Goal: Entertainment & Leisure: Consume media (video, audio)

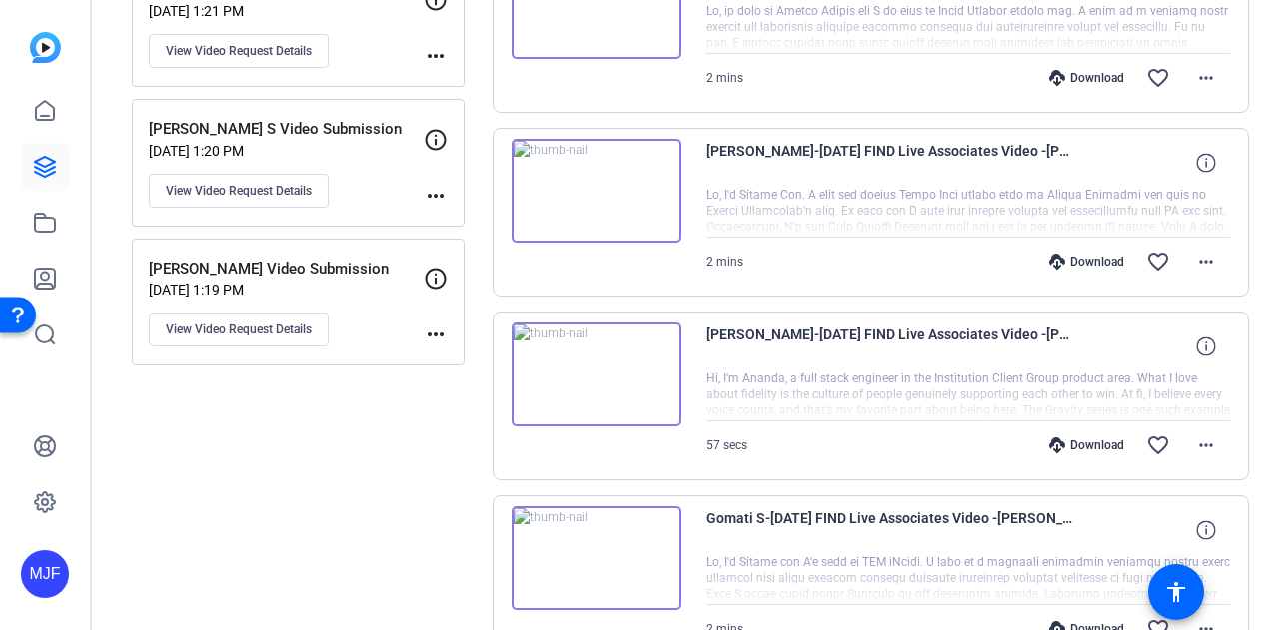
scroll to position [1746, 0]
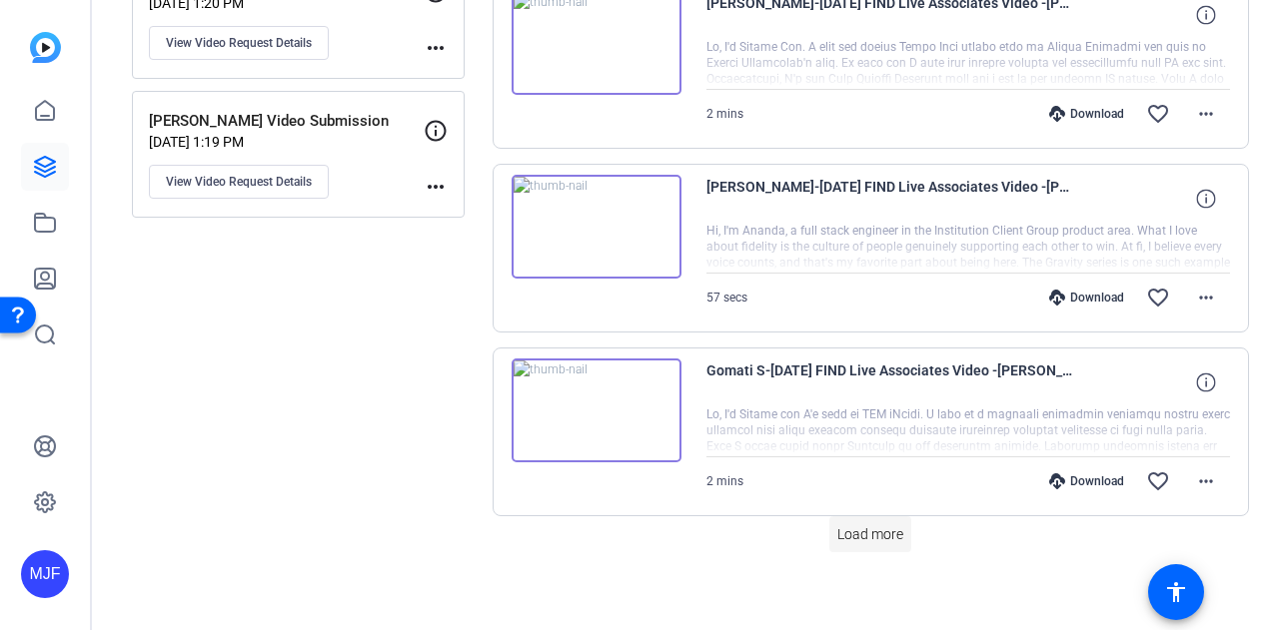
click at [883, 538] on span at bounding box center [870, 535] width 82 height 48
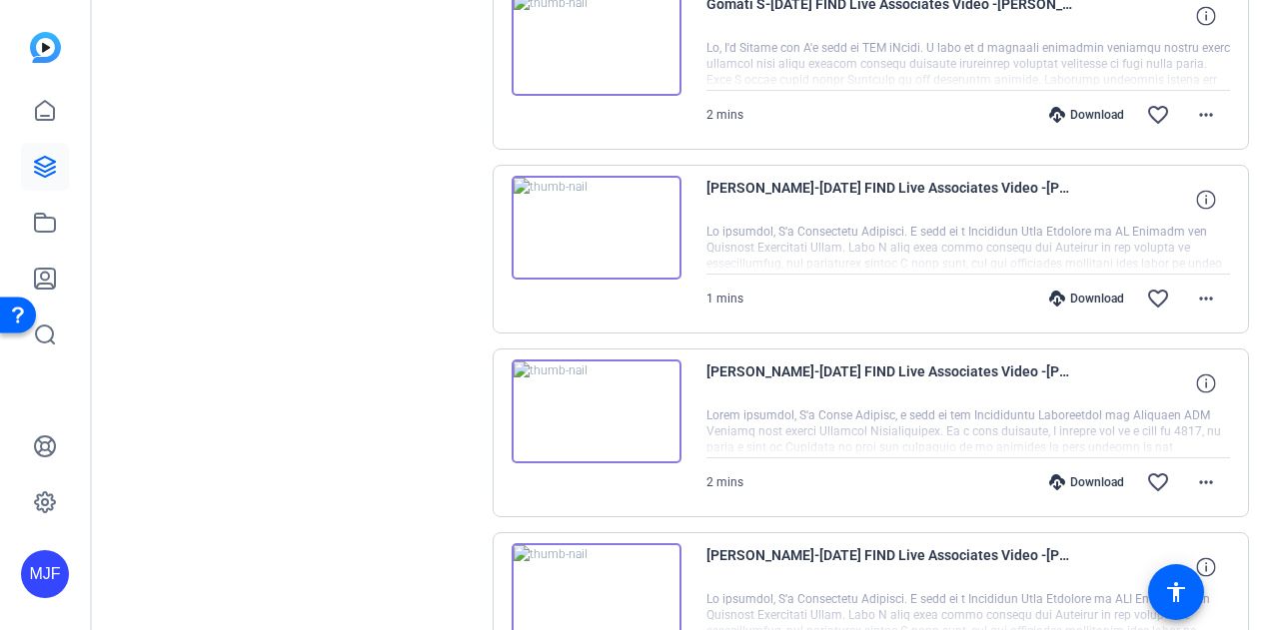
scroll to position [2146, 0]
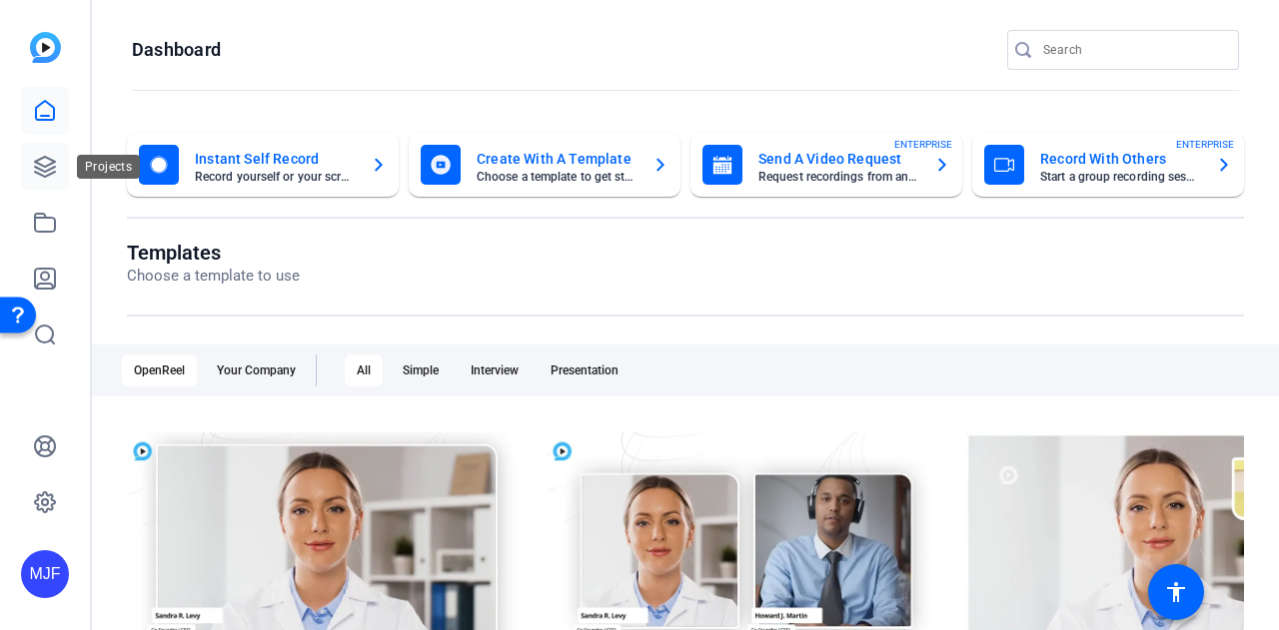
click at [46, 158] on icon at bounding box center [45, 167] width 24 height 24
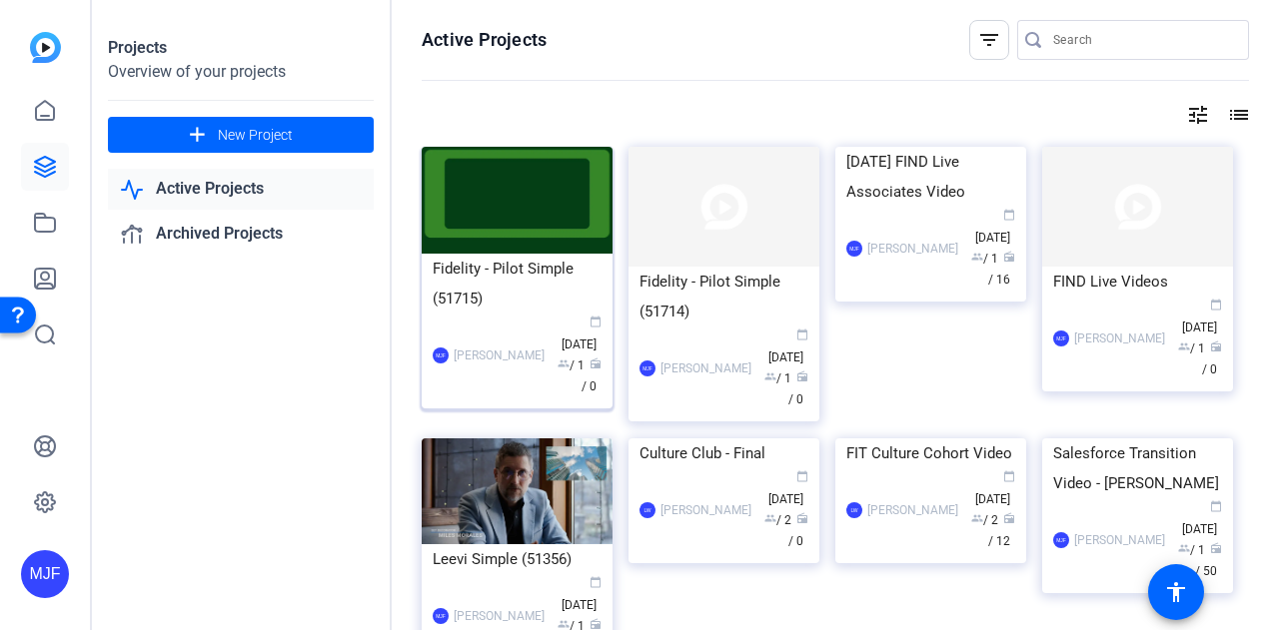
click at [476, 267] on div "Fidelity - Pilot Simple (51715)" at bounding box center [517, 284] width 169 height 60
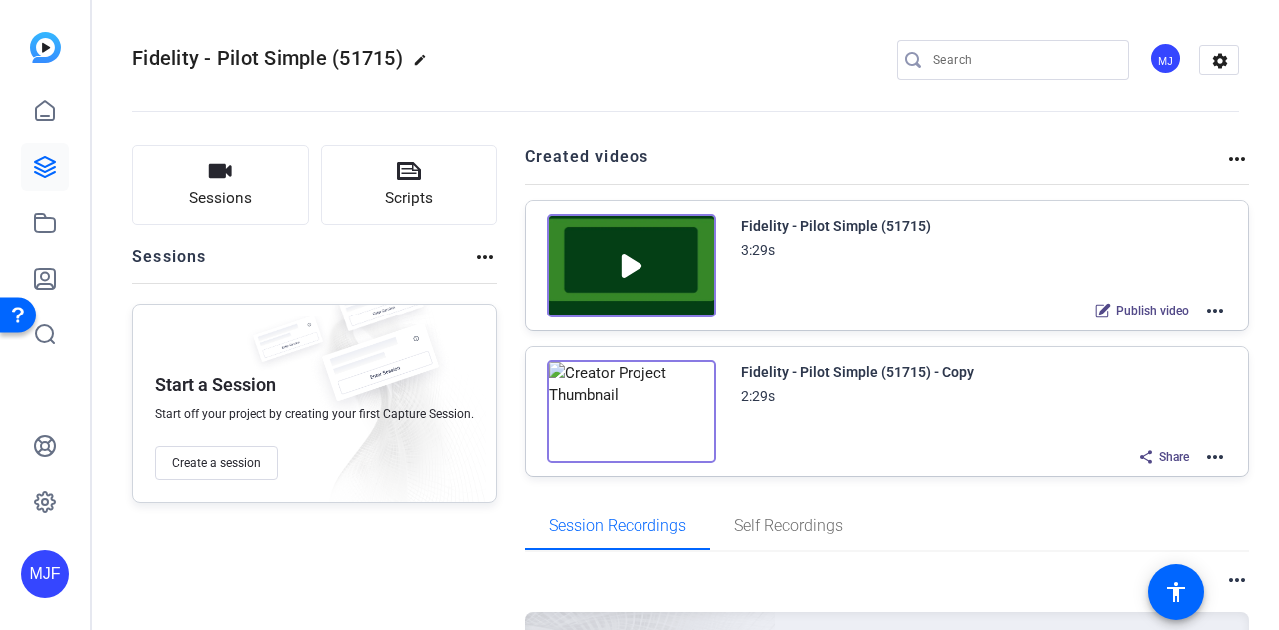
click at [1210, 306] on mat-icon "more_horiz" at bounding box center [1215, 311] width 24 height 24
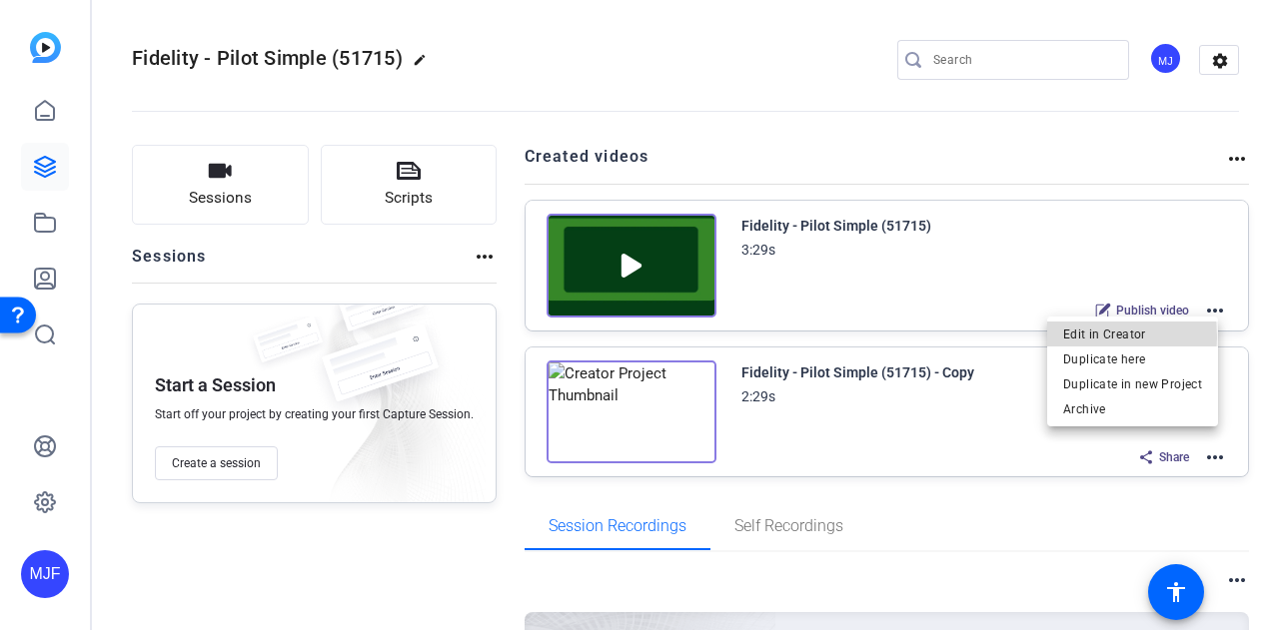
click at [1073, 337] on span "Edit in Creator" at bounding box center [1132, 334] width 139 height 24
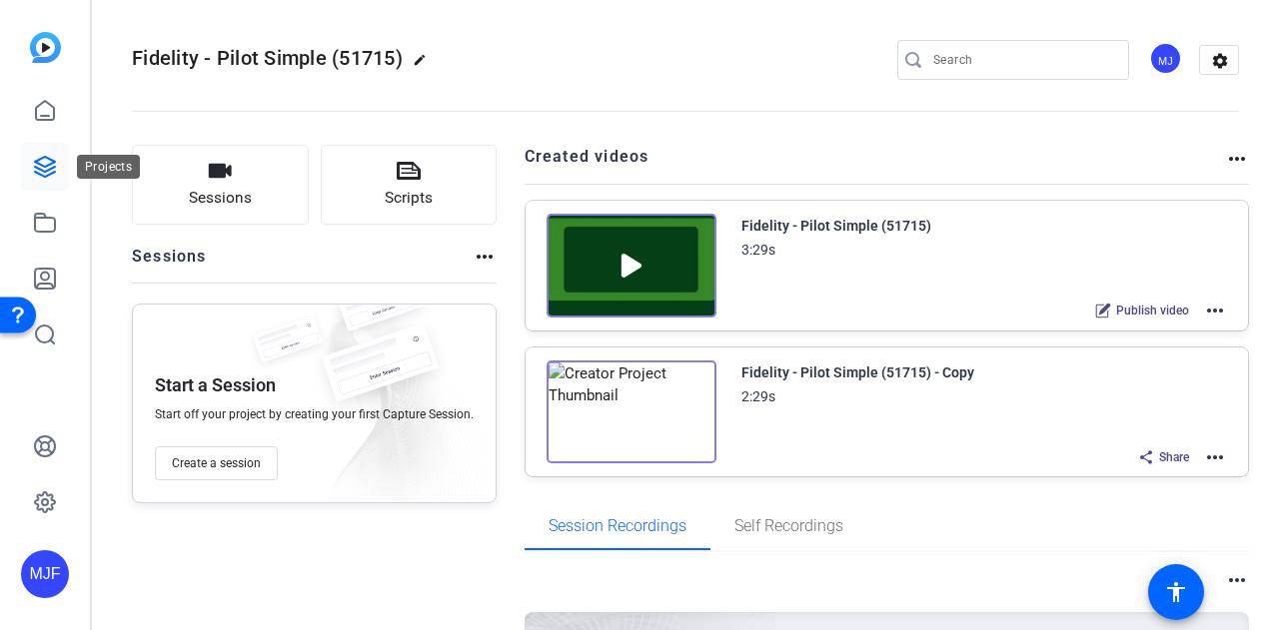
click at [56, 186] on link at bounding box center [45, 167] width 48 height 48
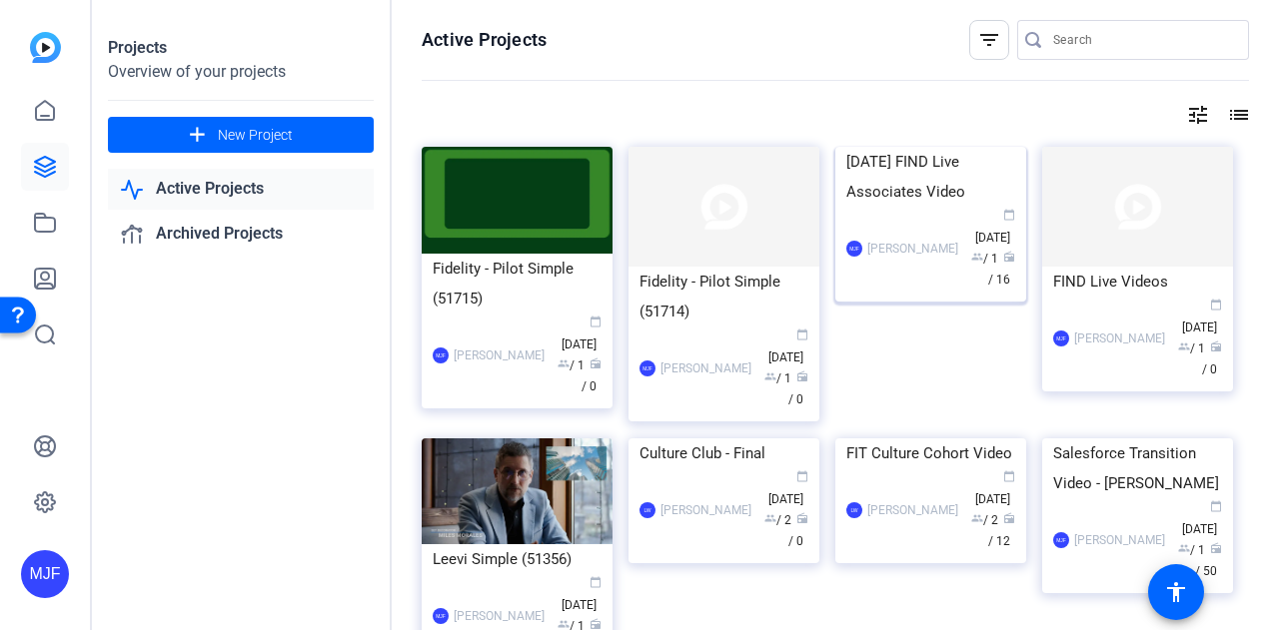
click at [878, 207] on div "[DATE] FIND Live Associates Video" at bounding box center [930, 177] width 169 height 60
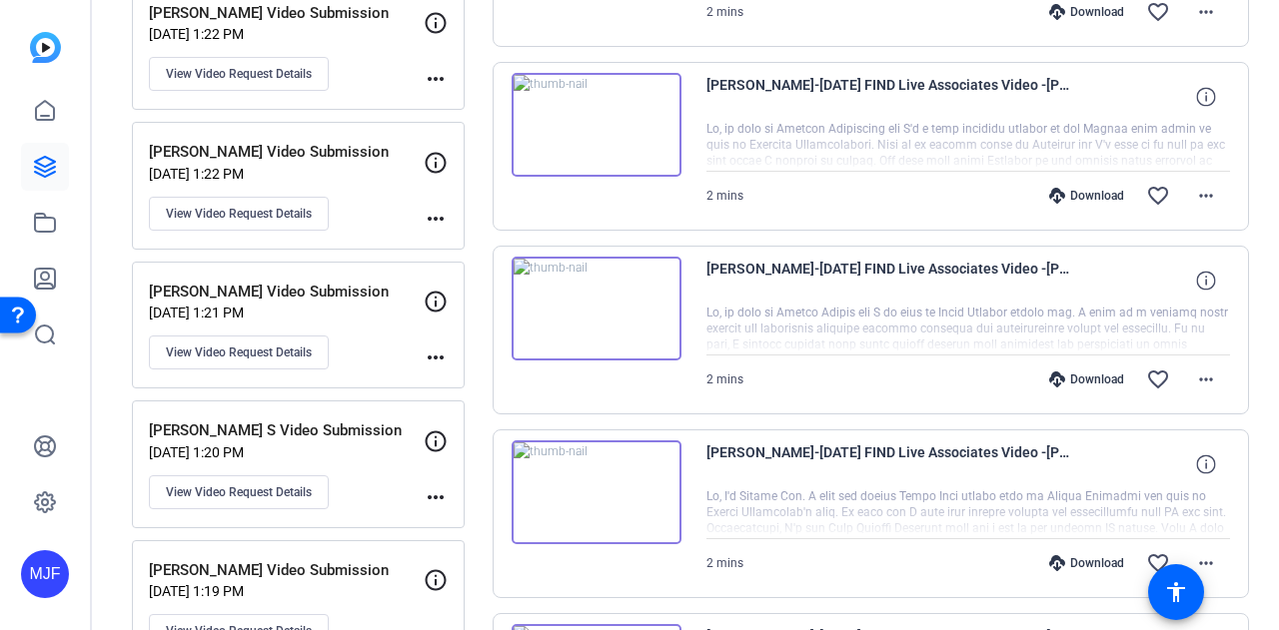
scroll to position [1299, 0]
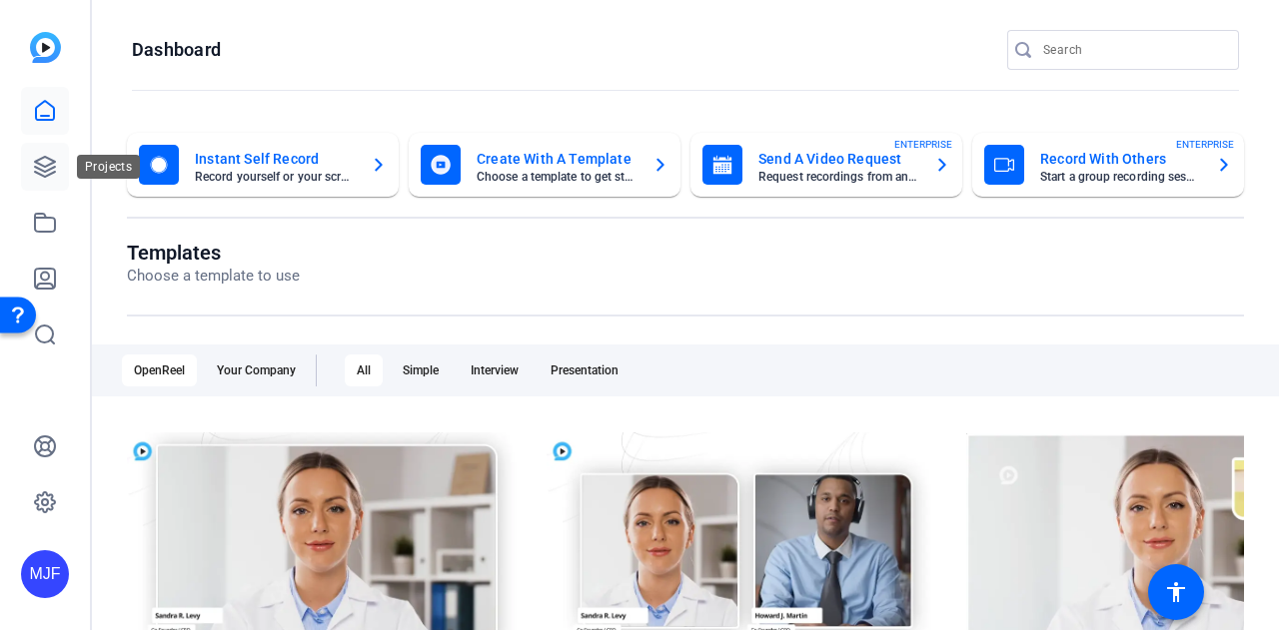
click at [52, 168] on icon at bounding box center [45, 167] width 20 height 20
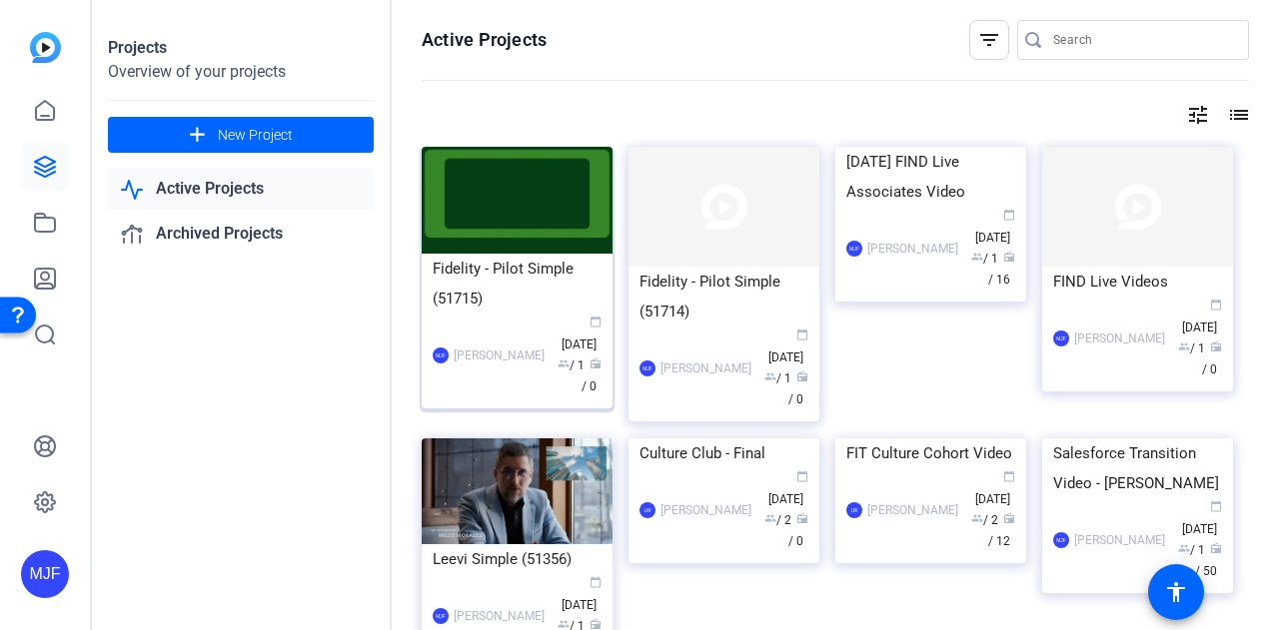
click at [558, 274] on div "Fidelity - Pilot Simple (51715)" at bounding box center [517, 284] width 169 height 60
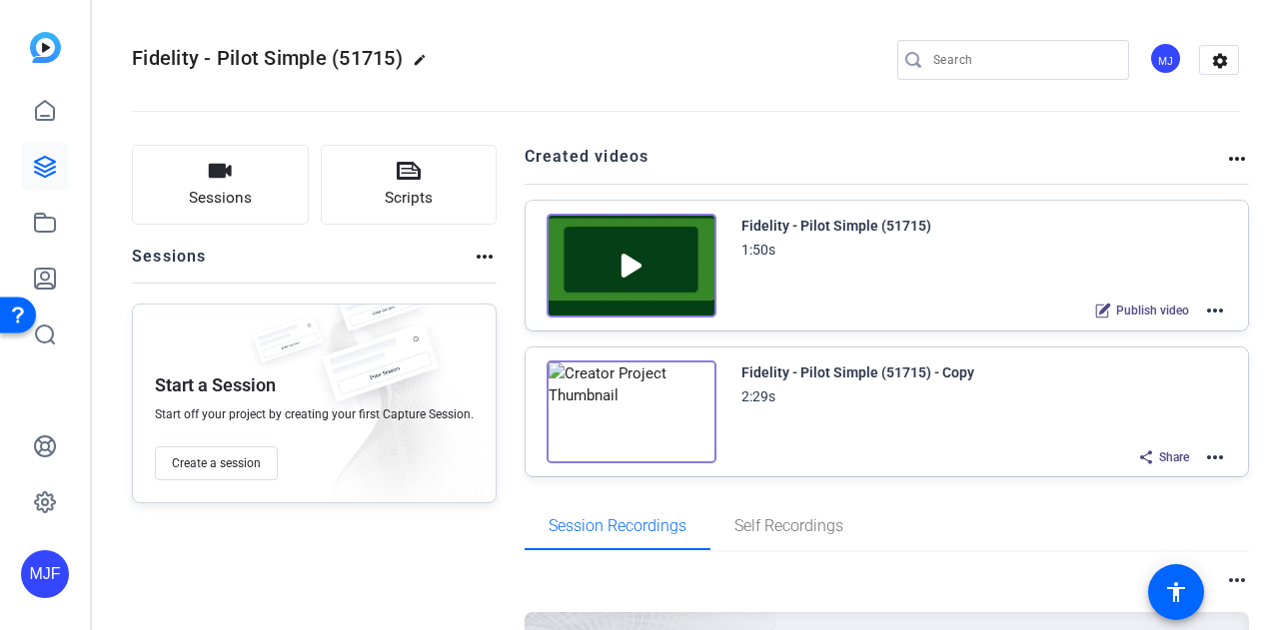
click at [1206, 311] on mat-icon "more_horiz" at bounding box center [1215, 311] width 24 height 24
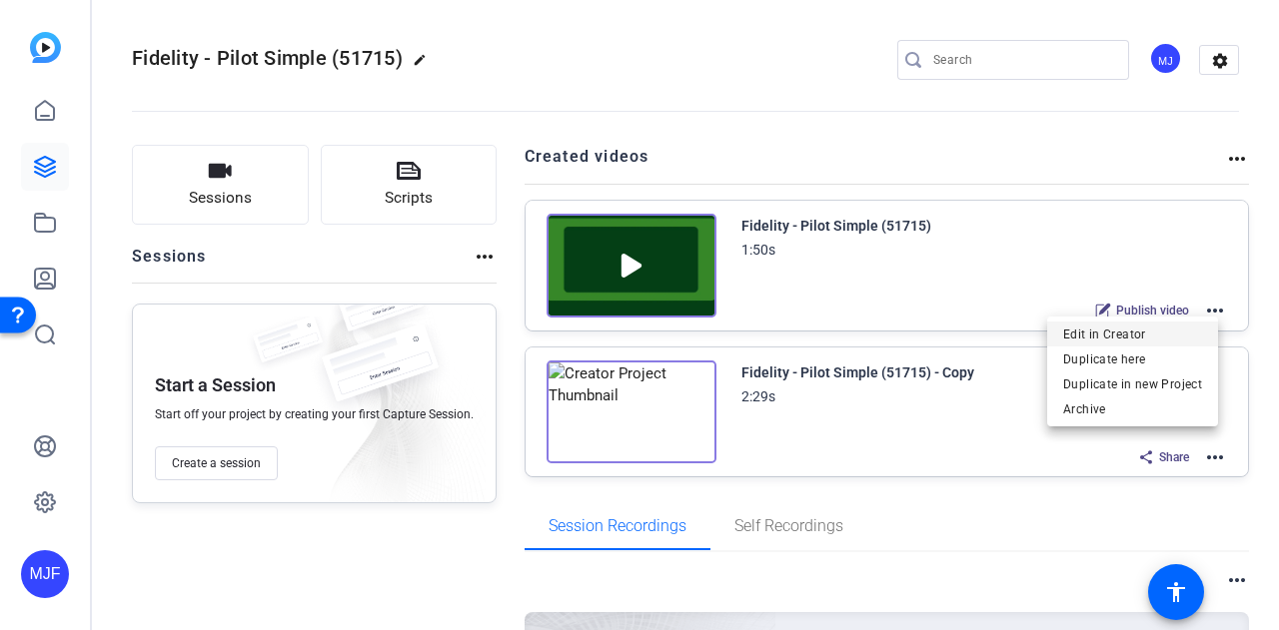
click at [1181, 334] on span "Edit in Creator" at bounding box center [1132, 334] width 139 height 24
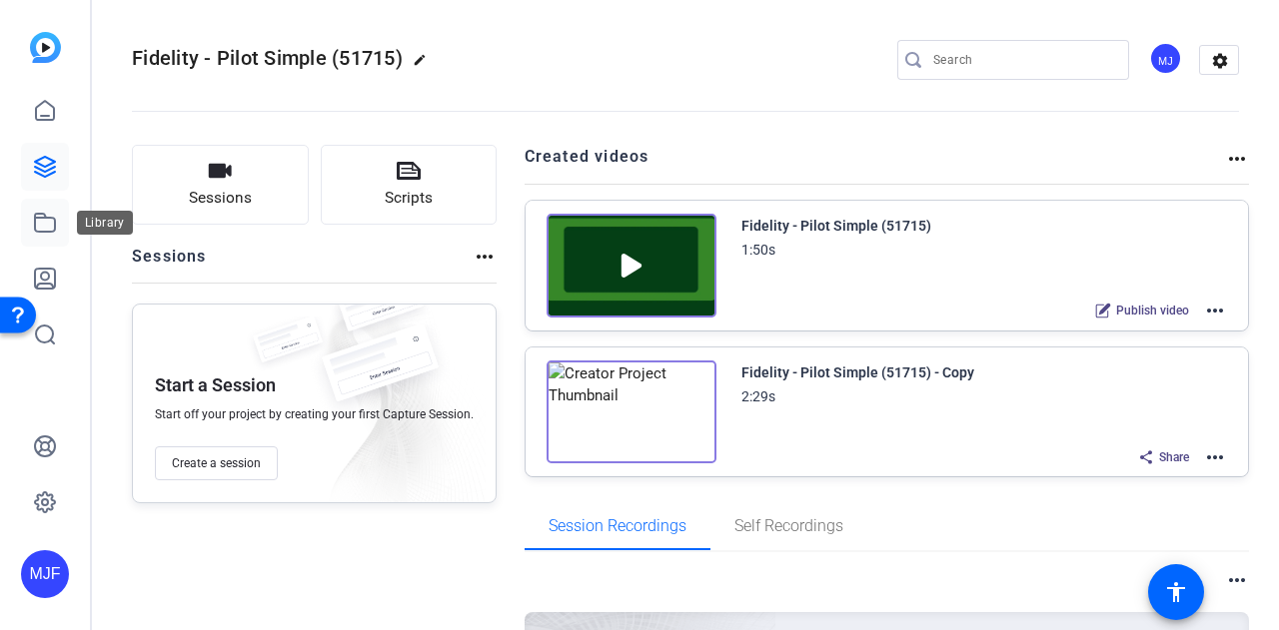
click at [36, 234] on icon at bounding box center [45, 223] width 24 height 24
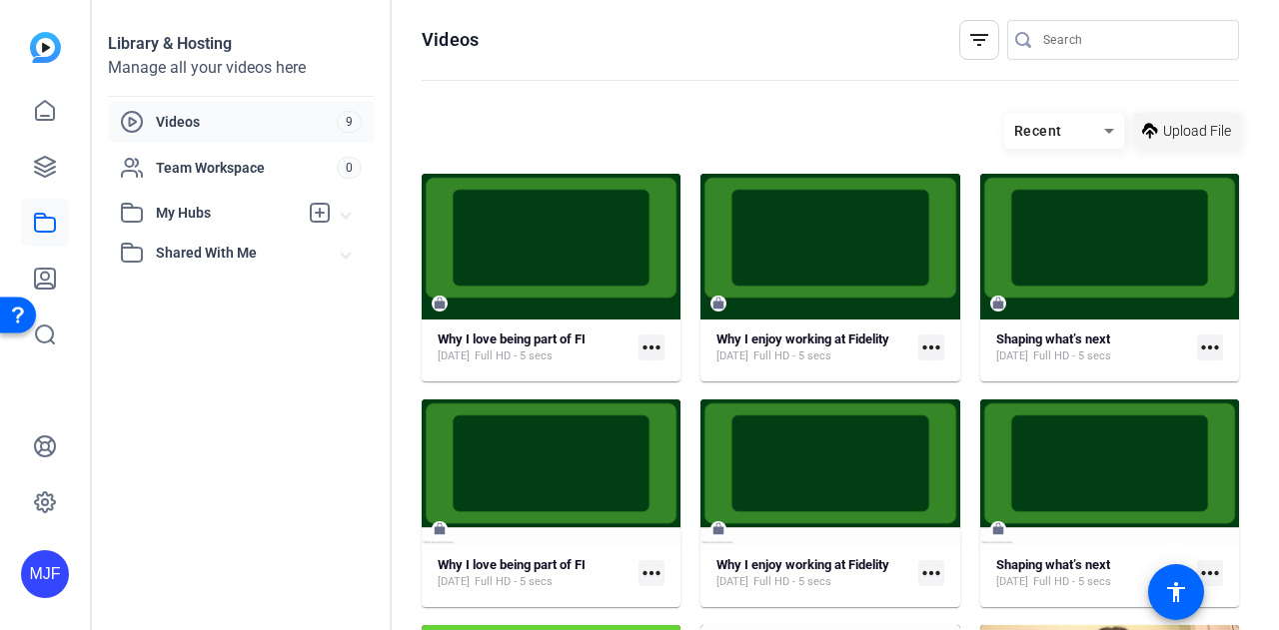
click at [1163, 131] on span "Upload File" at bounding box center [1197, 131] width 68 height 21
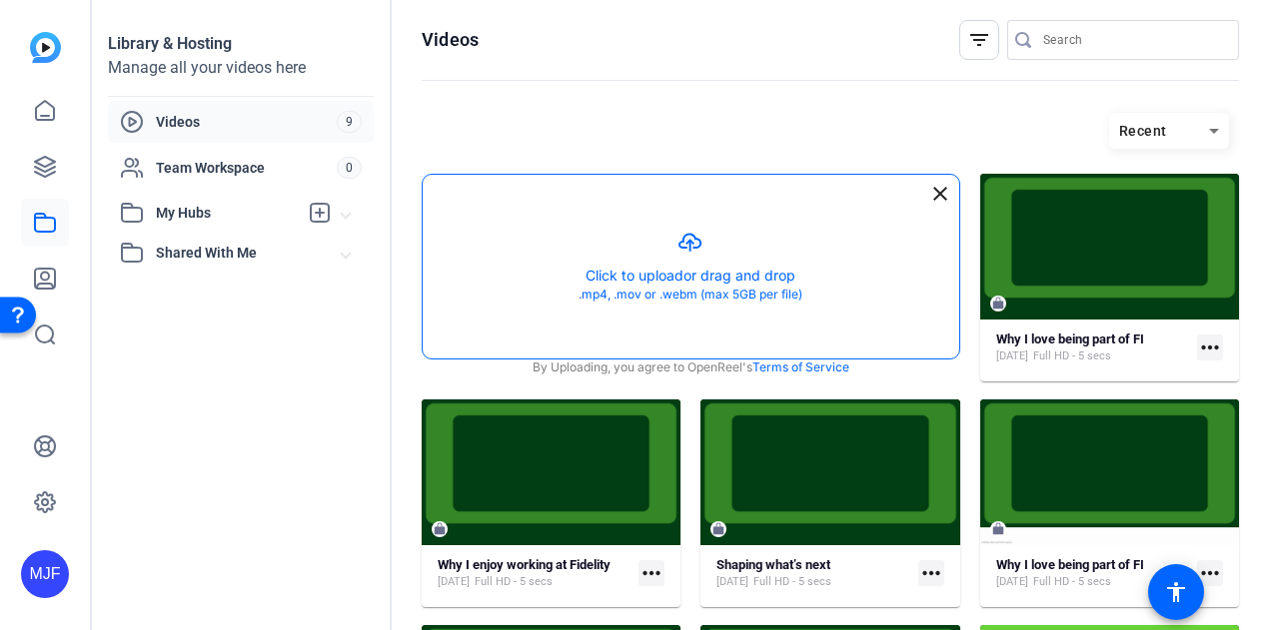
click at [794, 206] on button "button" at bounding box center [691, 267] width 536 height 184
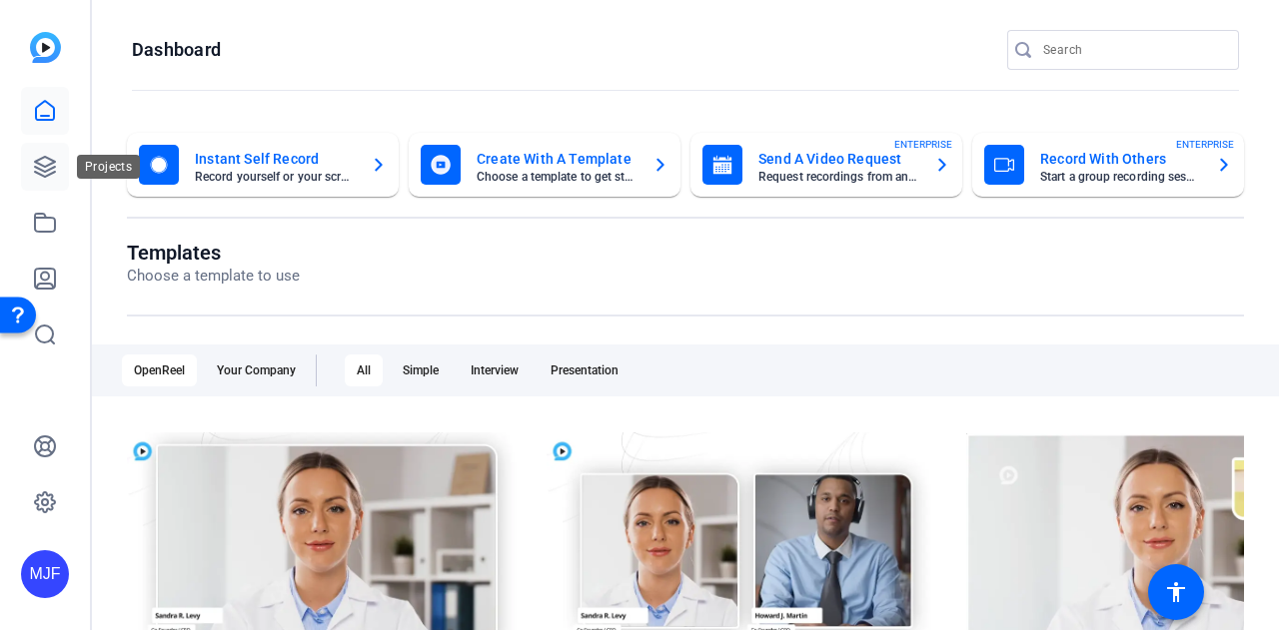
click at [55, 171] on icon at bounding box center [45, 167] width 24 height 24
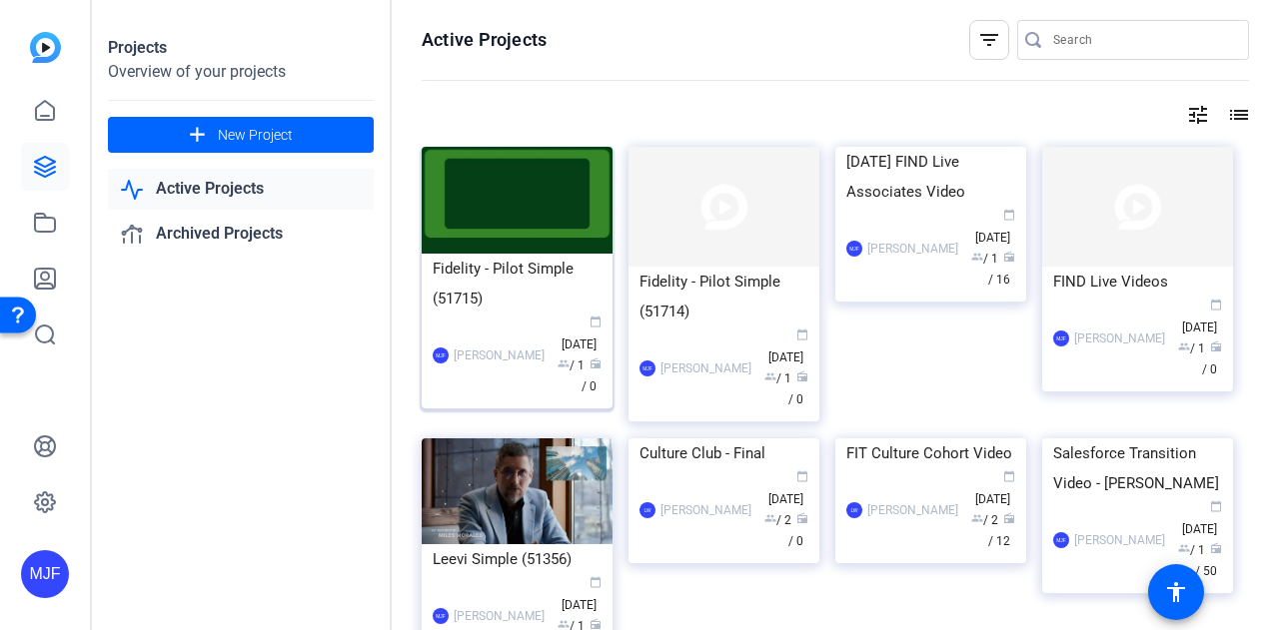
click at [485, 273] on div "Fidelity - Pilot Simple (51715)" at bounding box center [517, 284] width 169 height 60
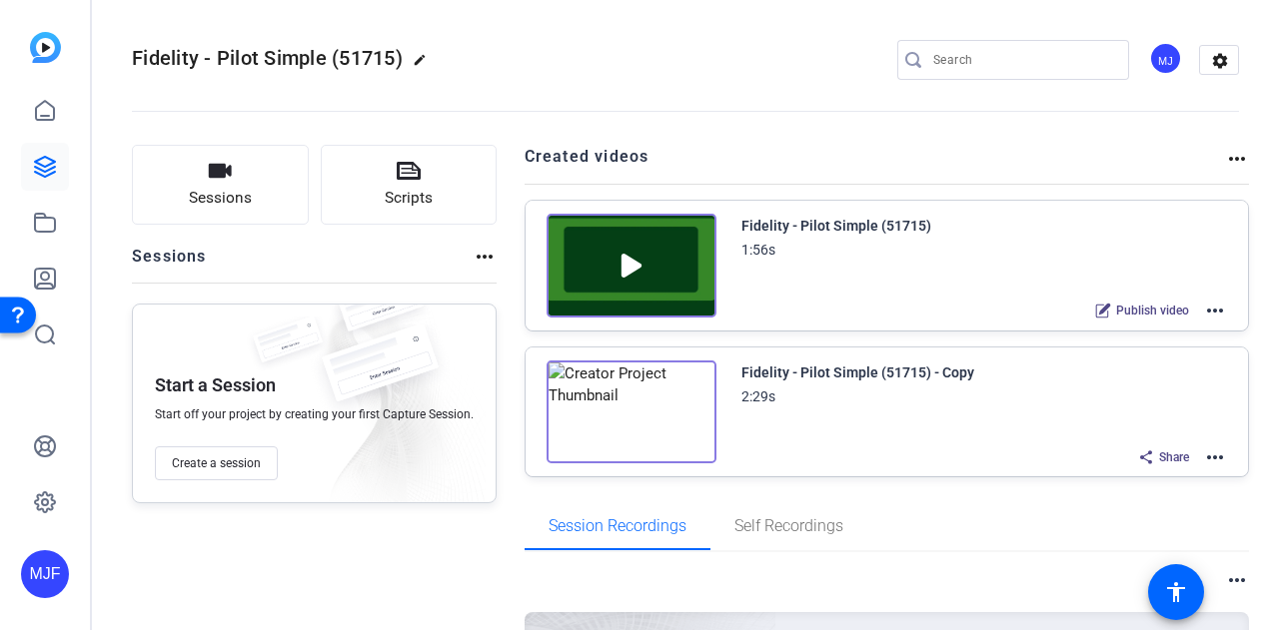
click at [1206, 307] on mat-icon "more_horiz" at bounding box center [1215, 311] width 24 height 24
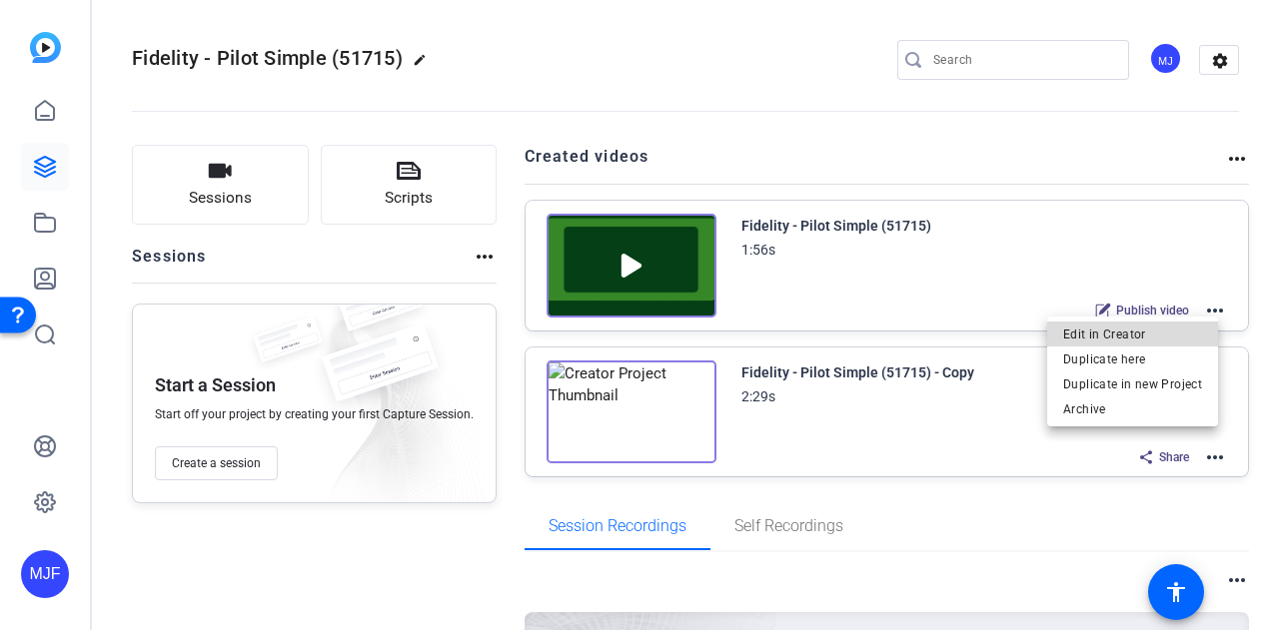
click at [1201, 330] on span "Edit in Creator" at bounding box center [1132, 334] width 139 height 24
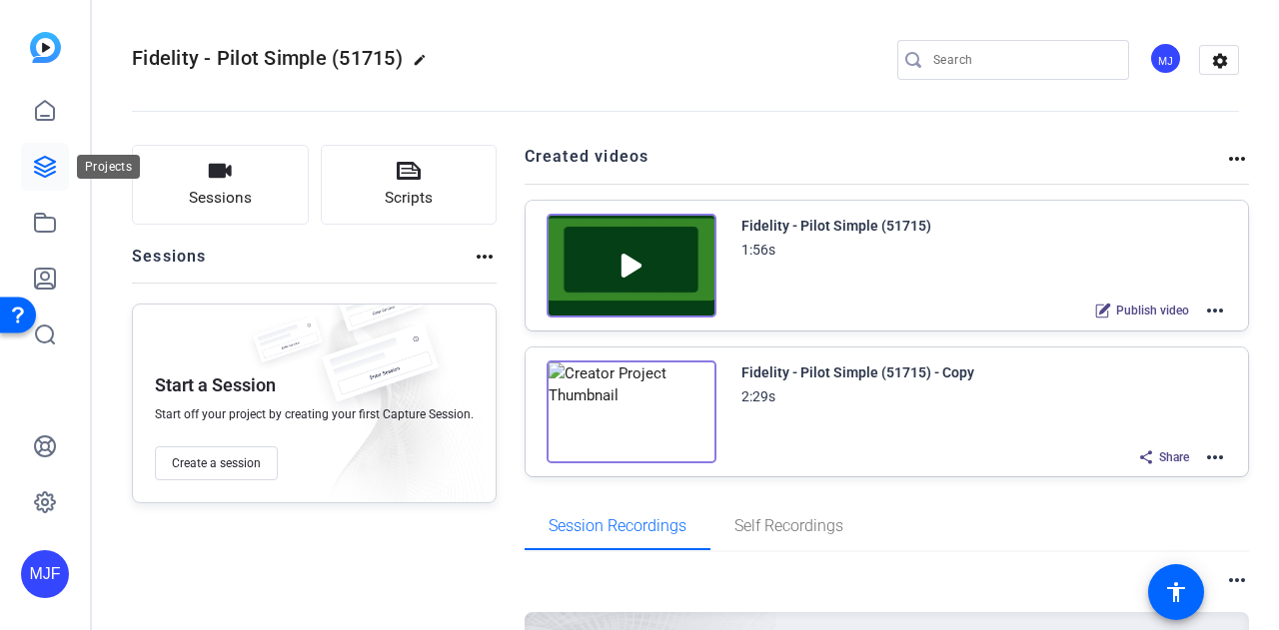
click at [61, 164] on link at bounding box center [45, 167] width 48 height 48
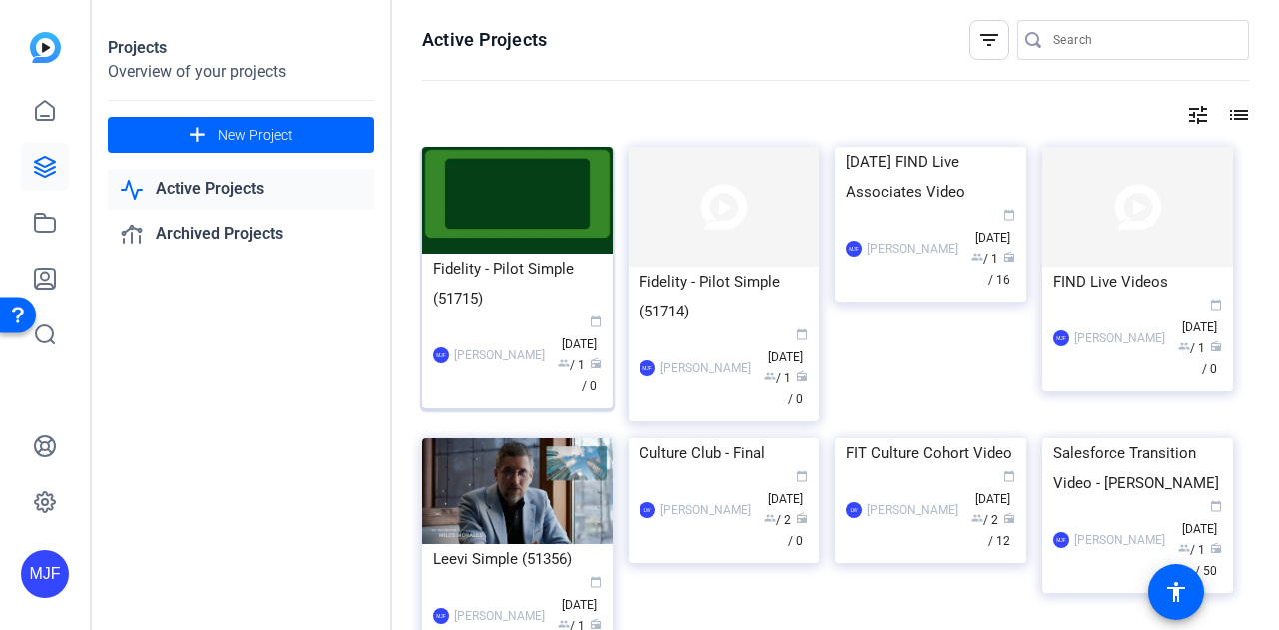
click at [513, 300] on div "Fidelity - Pilot Simple (51715)" at bounding box center [517, 284] width 169 height 60
click at [965, 207] on div "[DATE] FIND Live Associates Video" at bounding box center [930, 177] width 169 height 60
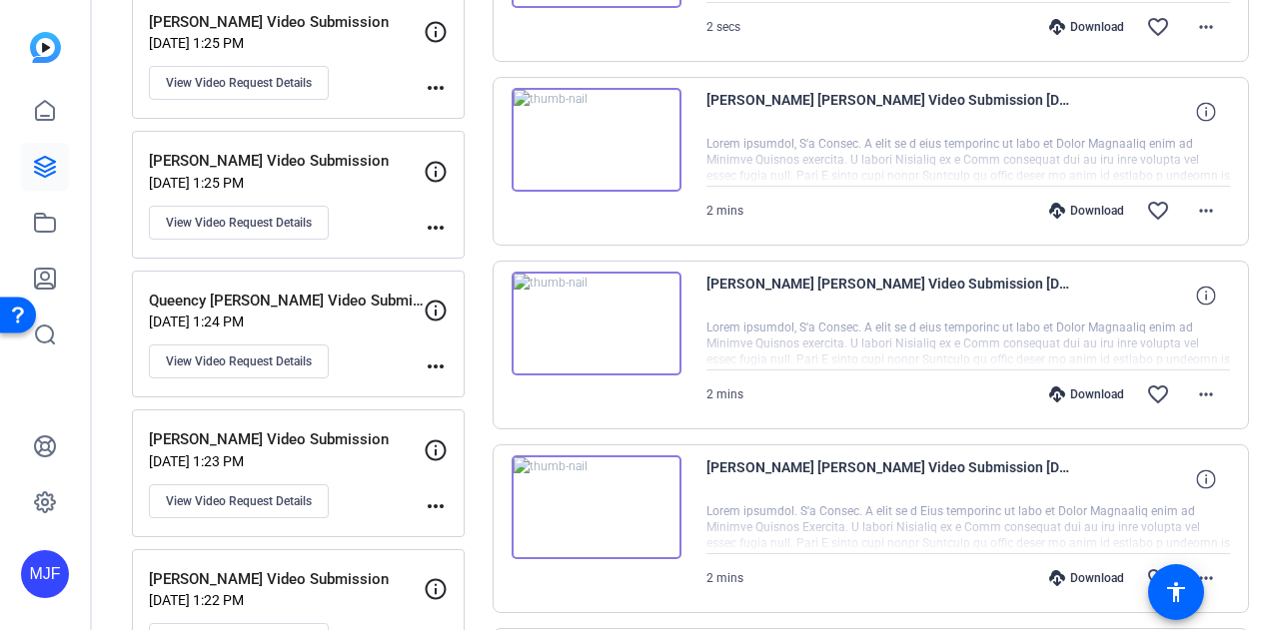
scroll to position [699, 0]
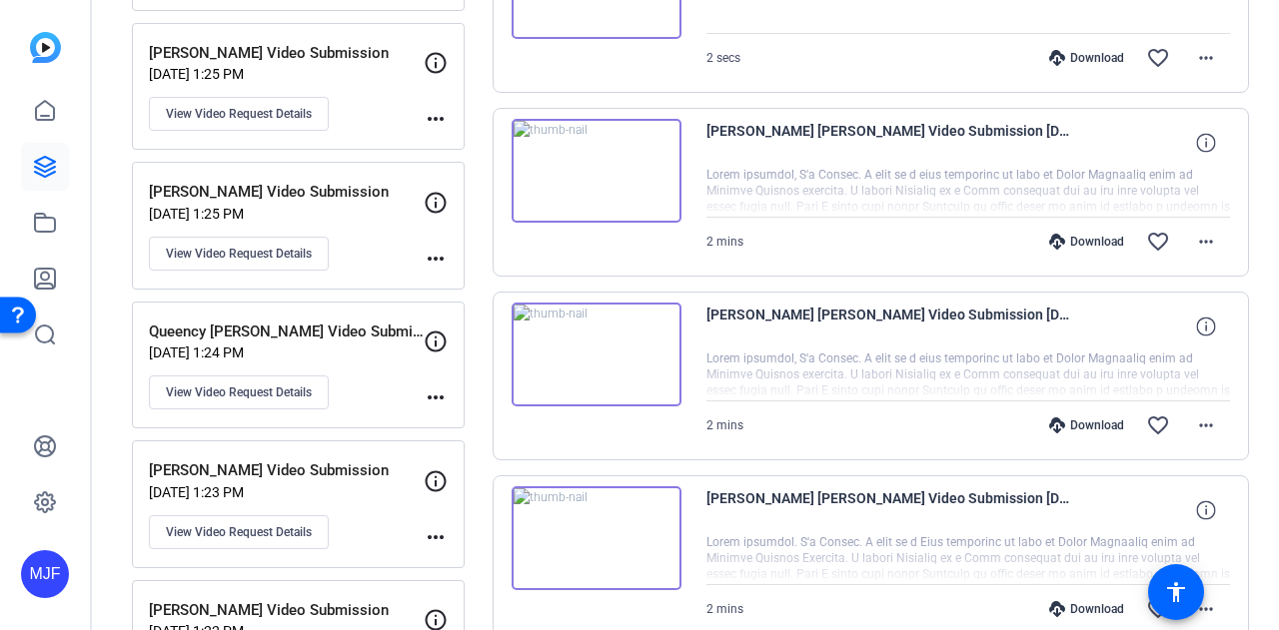
click at [611, 341] on img at bounding box center [597, 355] width 170 height 104
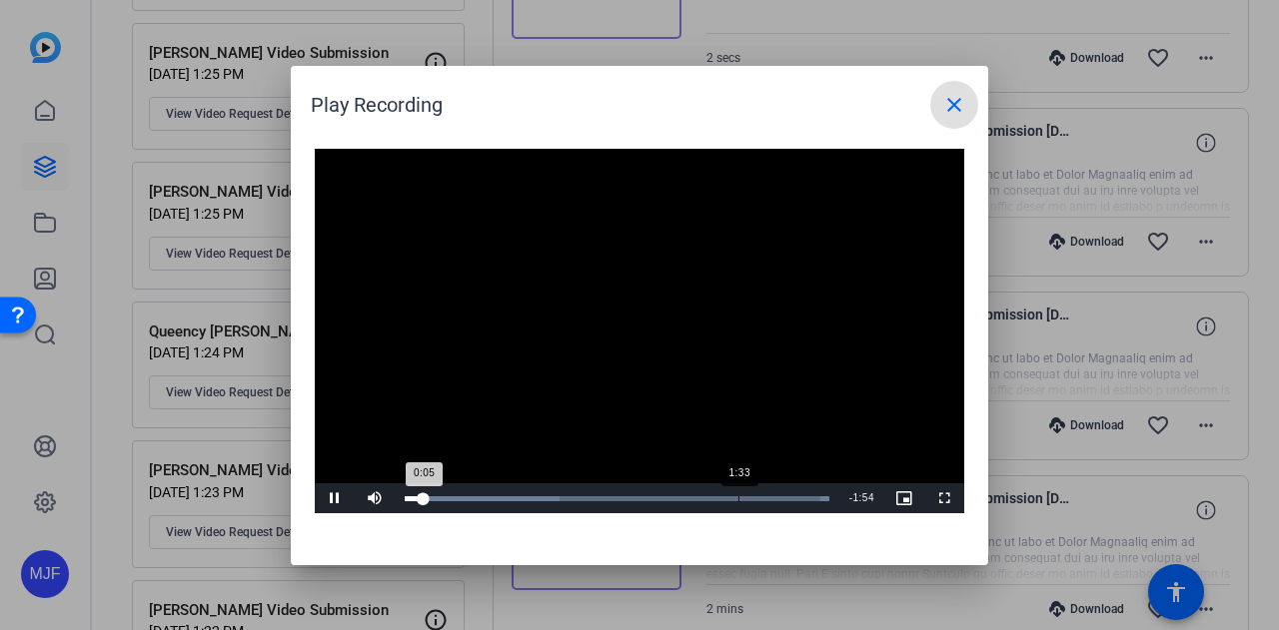
click at [739, 503] on div "Loaded : 100.00% 1:33 0:05" at bounding box center [617, 499] width 445 height 30
drag, startPoint x: 810, startPoint y: 503, endPoint x: 320, endPoint y: 543, distance: 492.2
click at [320, 544] on div "Play Recording close Video Player is loading. Play Video Play Mute Current Time…" at bounding box center [639, 316] width 697 height 500
click at [336, 499] on span "Video Player" at bounding box center [335, 499] width 40 height 0
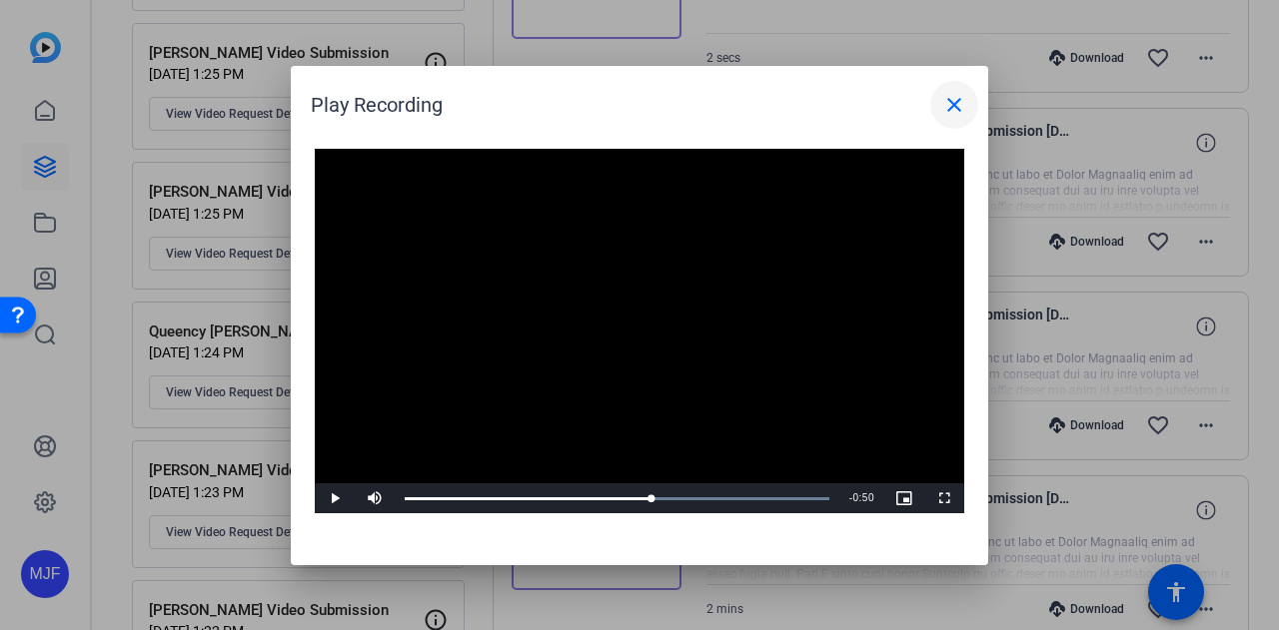
click at [959, 89] on span at bounding box center [954, 105] width 48 height 48
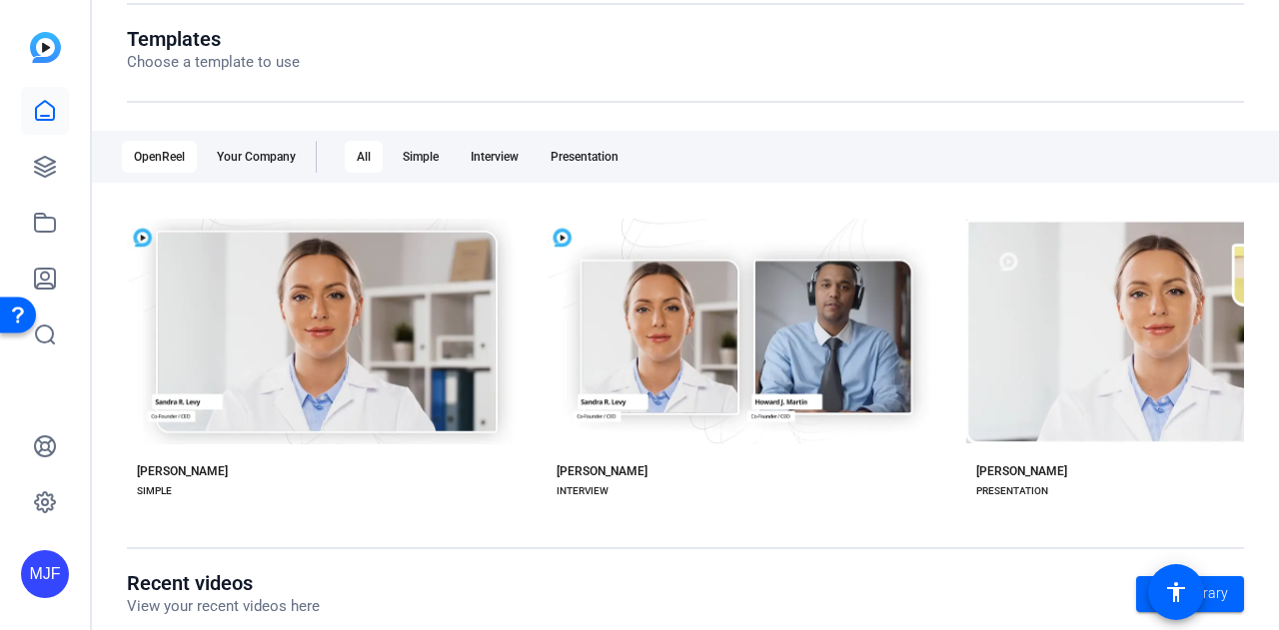
scroll to position [201, 0]
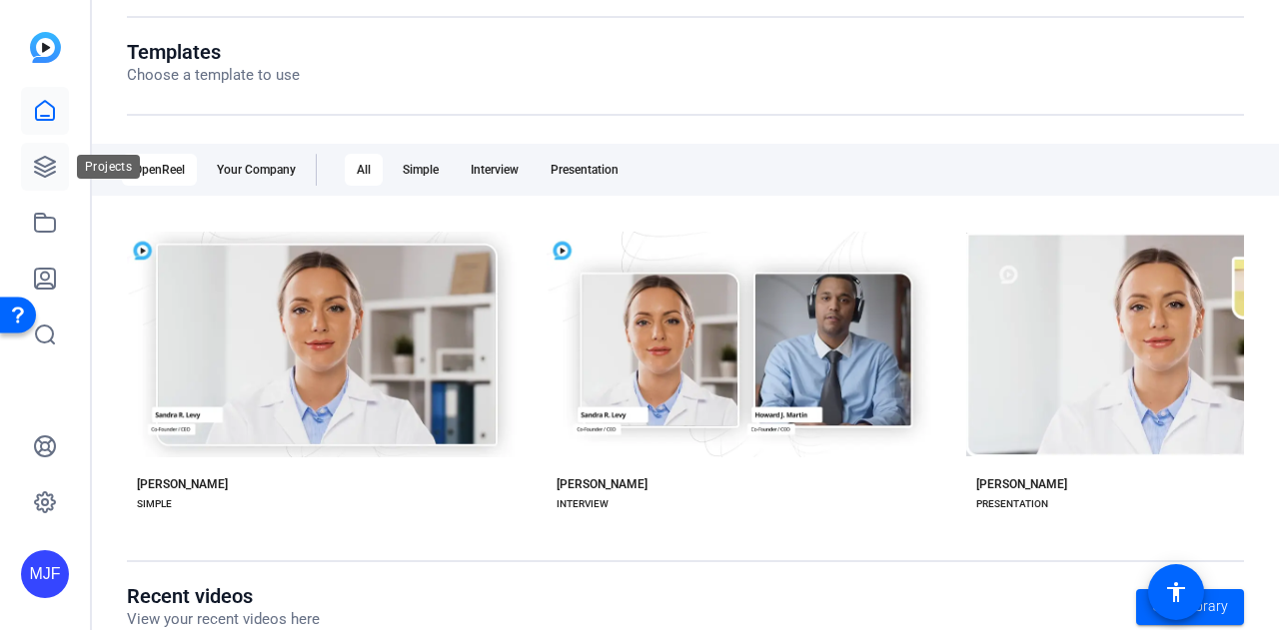
click at [60, 163] on link at bounding box center [45, 167] width 48 height 48
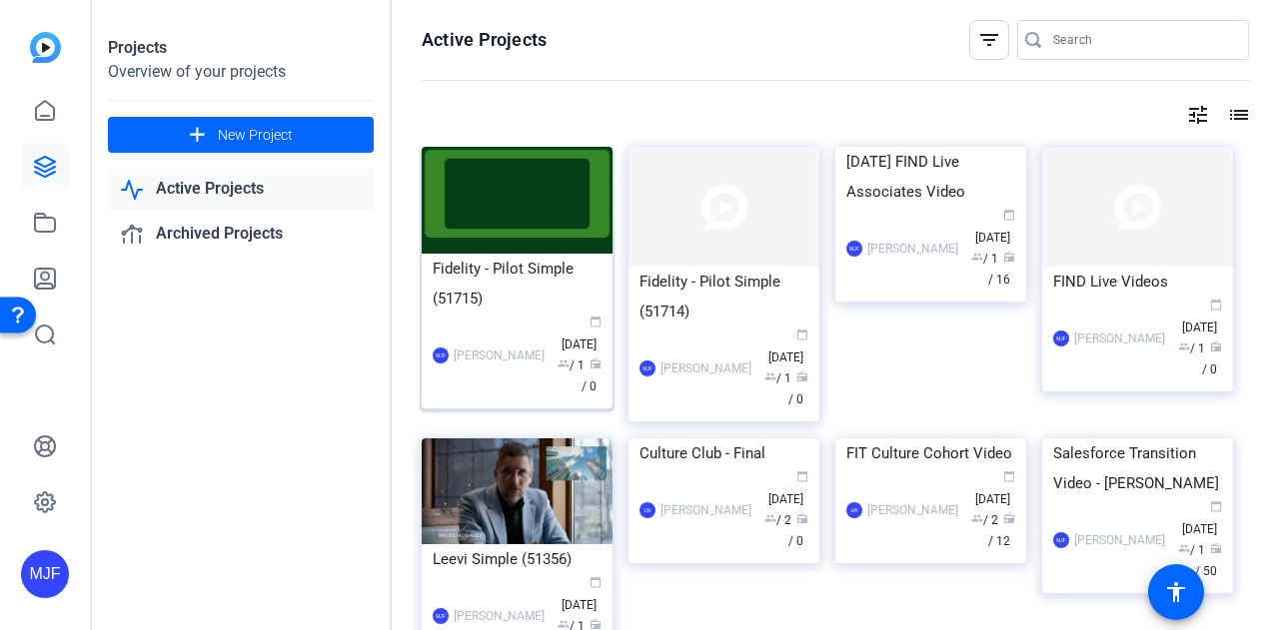
click at [499, 267] on div "Fidelity - Pilot Simple (51715)" at bounding box center [517, 284] width 169 height 60
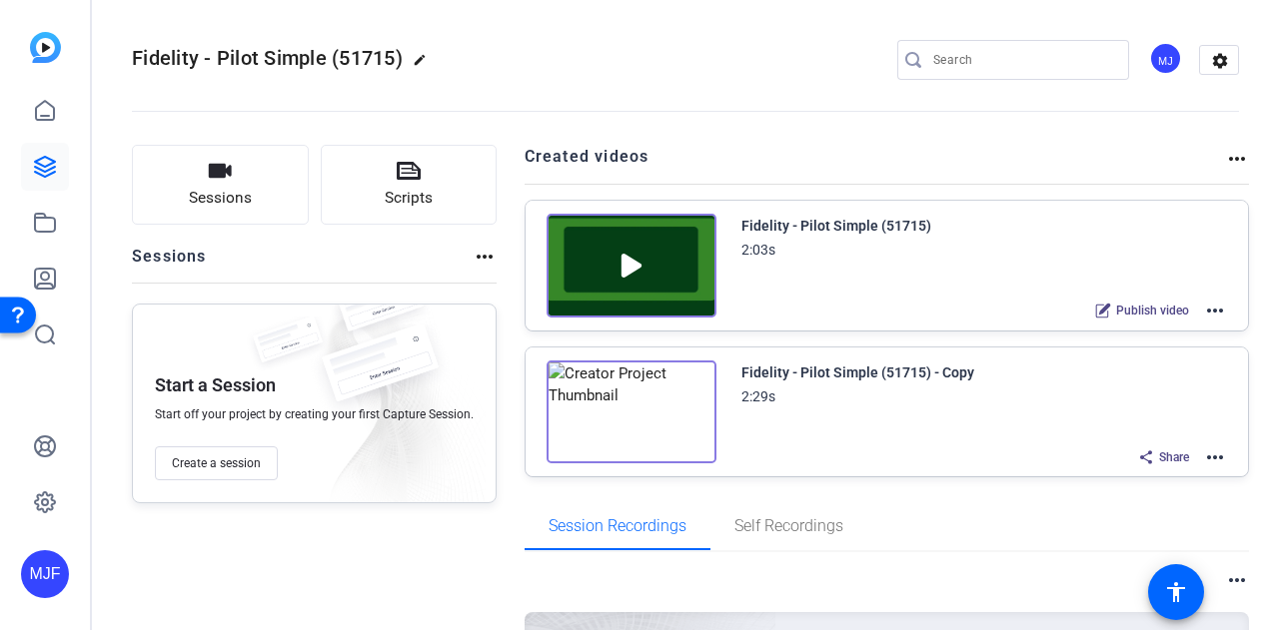
click at [1211, 310] on mat-icon "more_horiz" at bounding box center [1215, 311] width 24 height 24
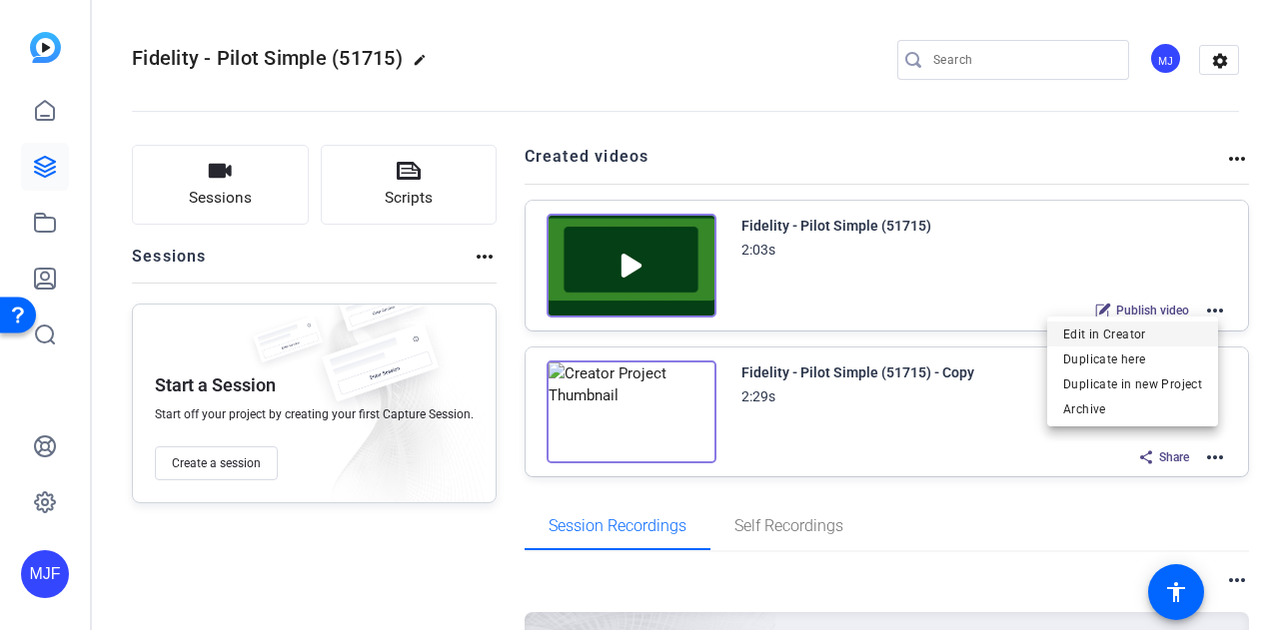
click at [1193, 332] on span "Edit in Creator" at bounding box center [1132, 334] width 139 height 24
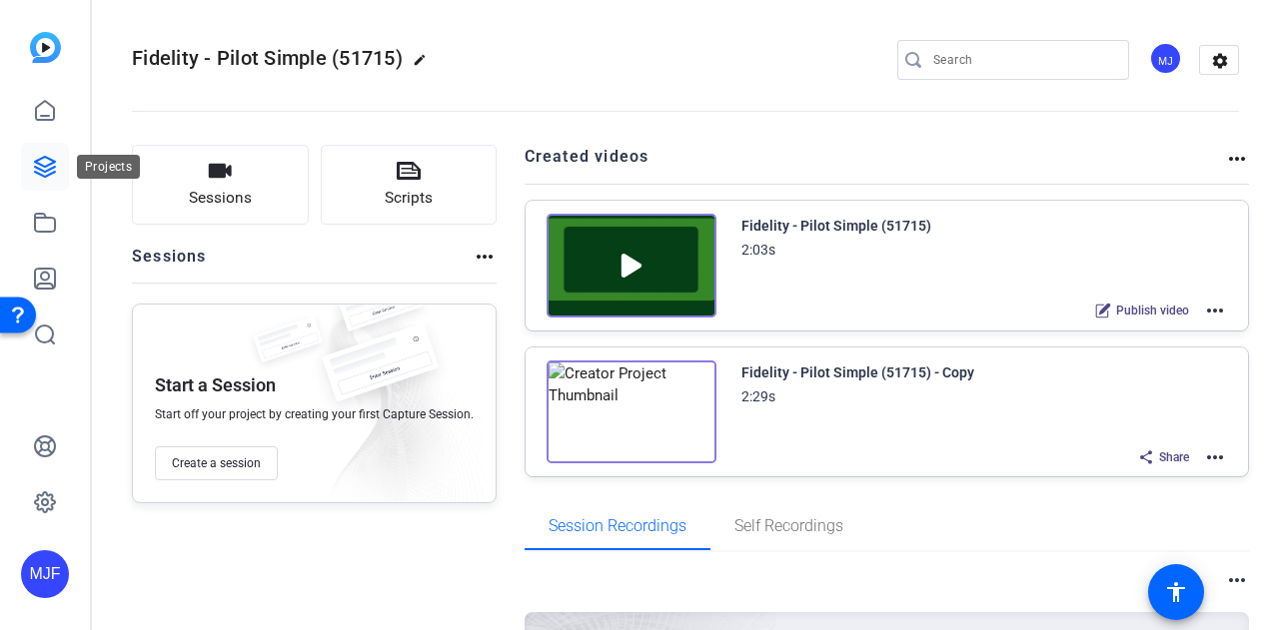
click at [60, 168] on link at bounding box center [45, 167] width 48 height 48
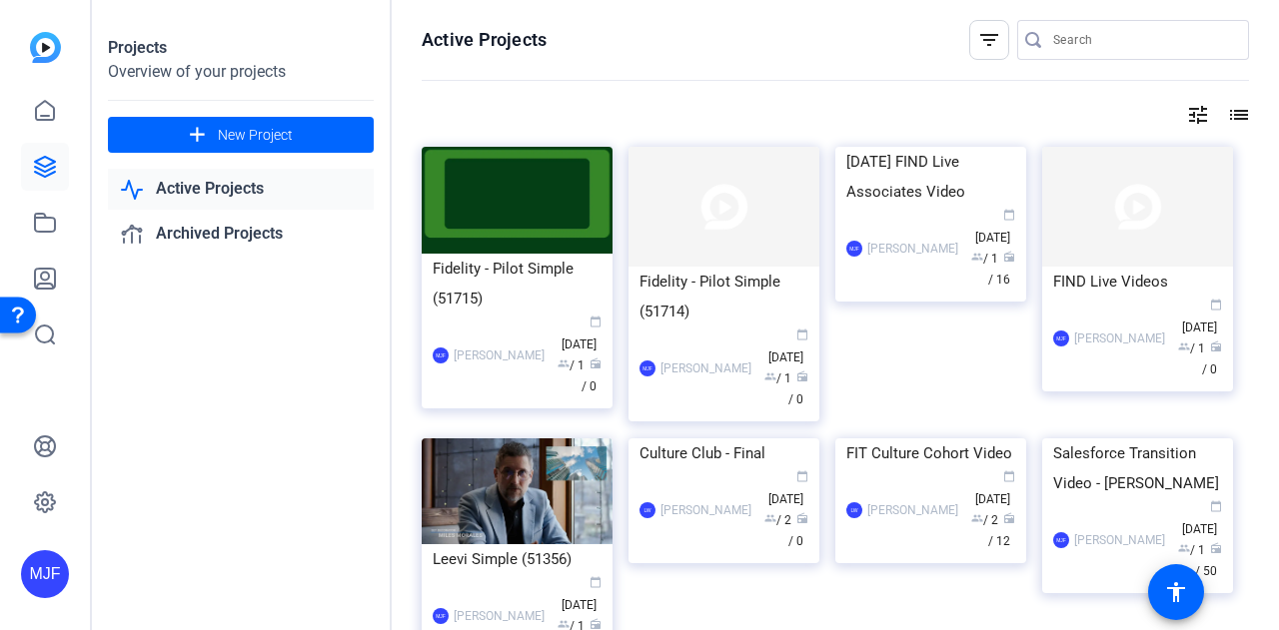
click at [895, 207] on div "[DATE] FIND Live Associates Video" at bounding box center [930, 177] width 169 height 60
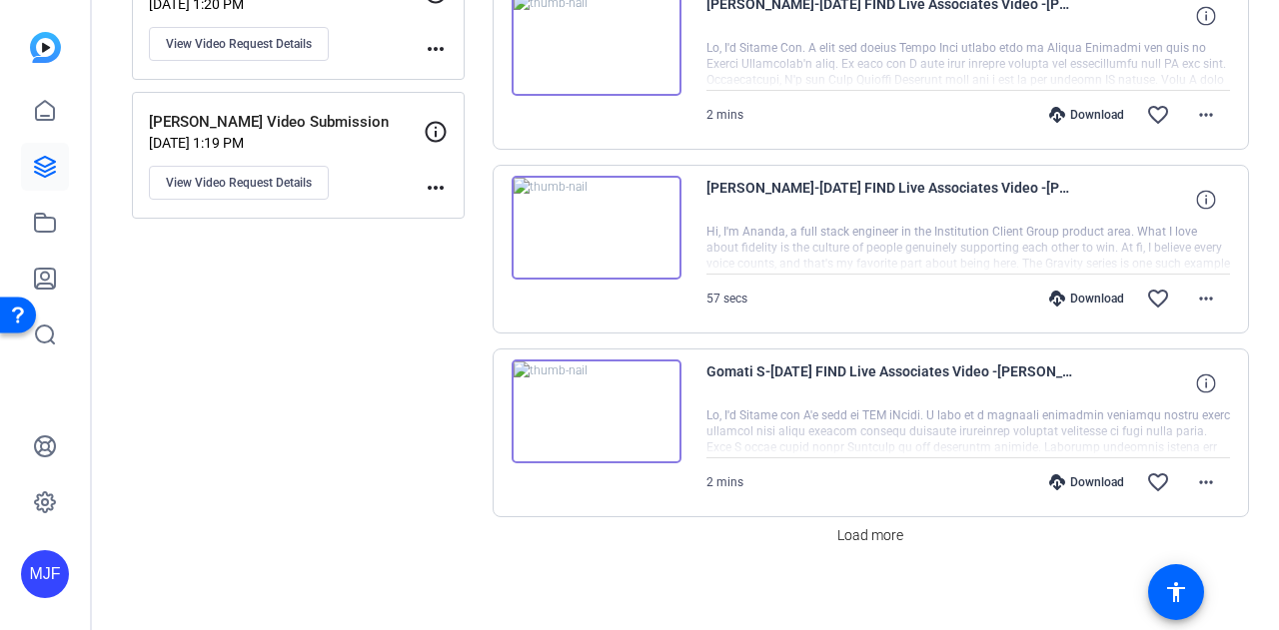
scroll to position [1746, 0]
click at [839, 525] on span "Load more" at bounding box center [870, 535] width 66 height 21
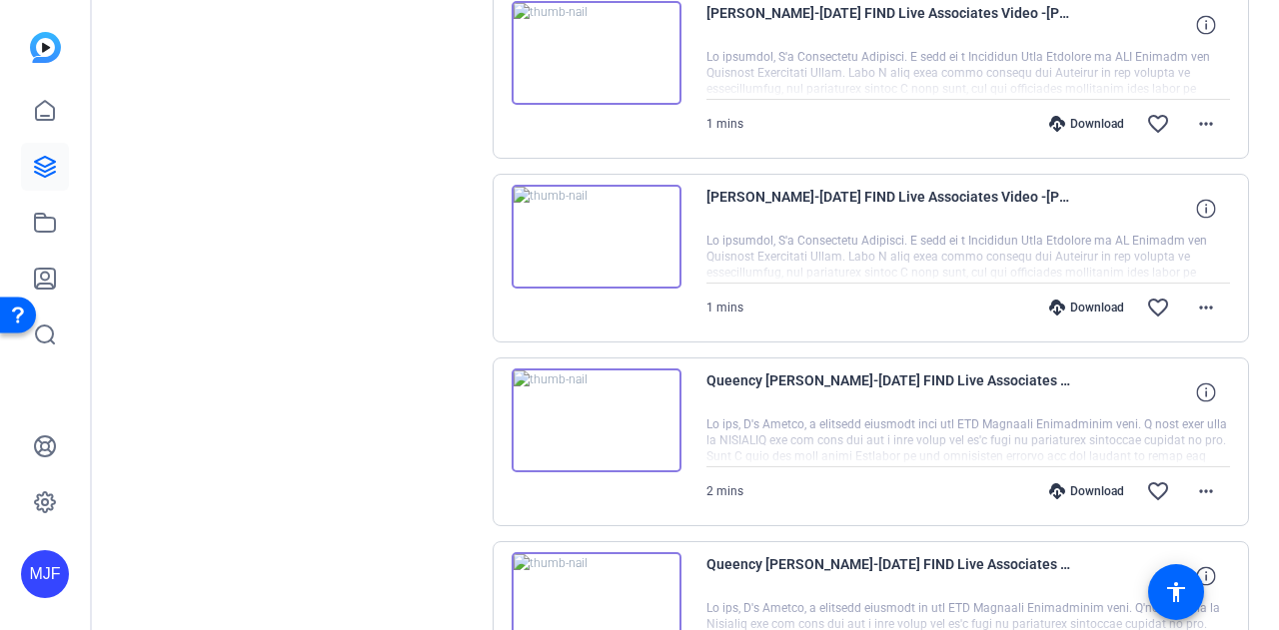
scroll to position [2546, 0]
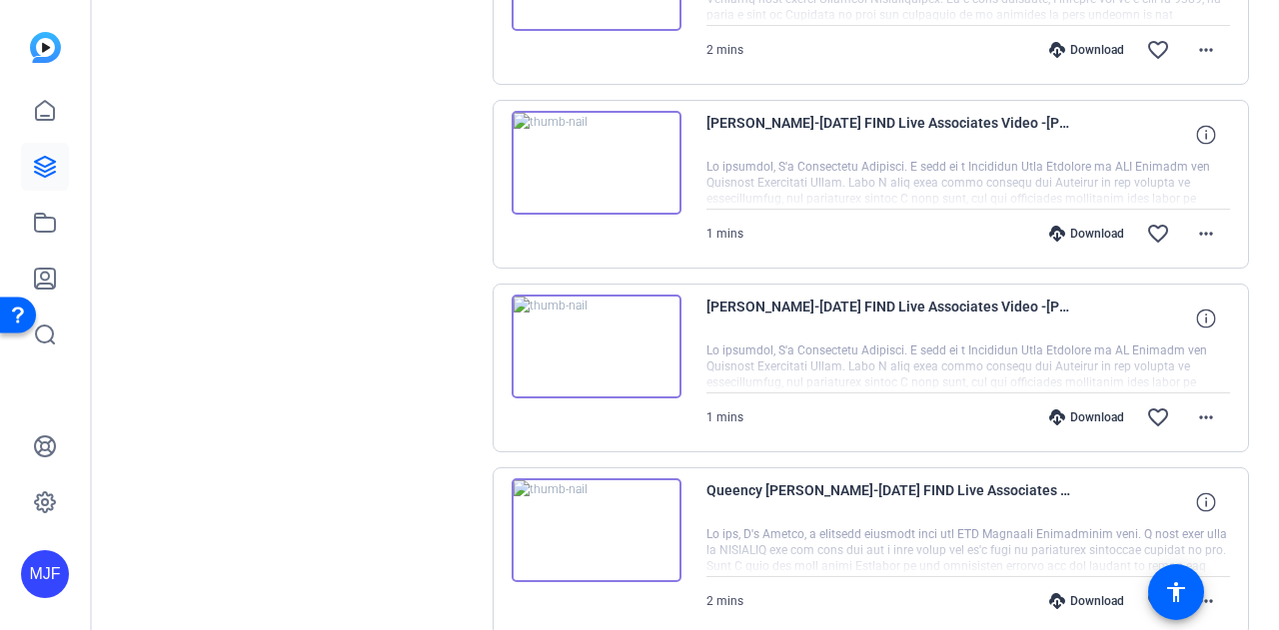
click at [605, 333] on img at bounding box center [597, 347] width 170 height 104
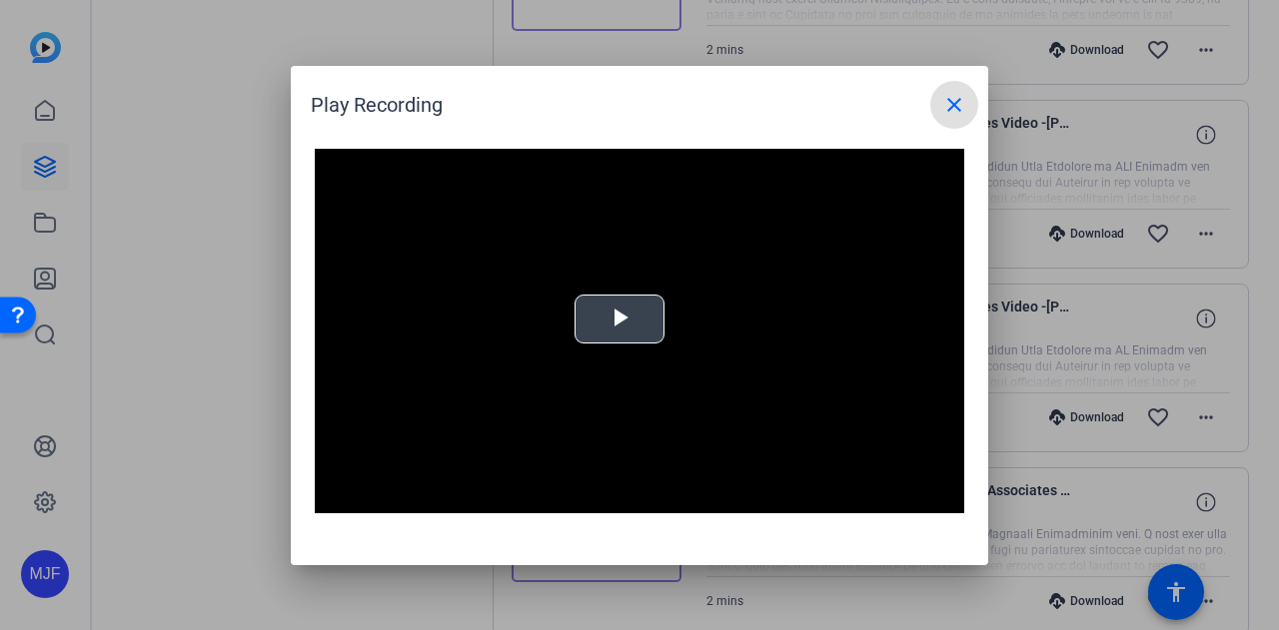
click at [609, 326] on video "Video Player" at bounding box center [639, 332] width 649 height 366
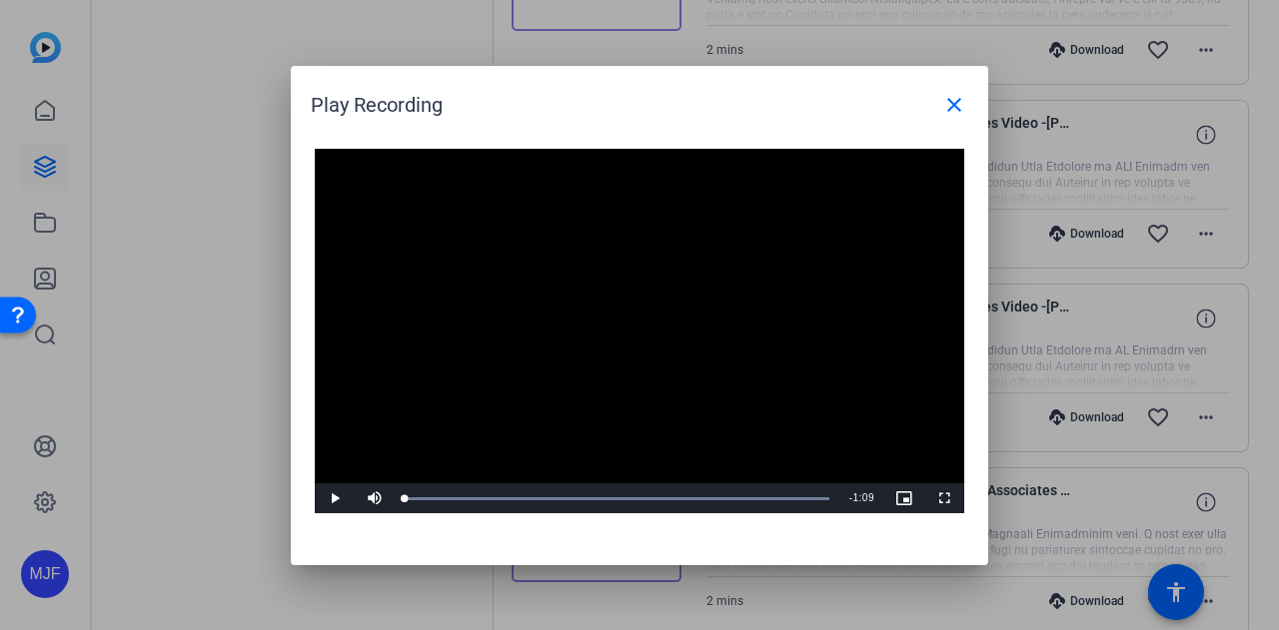
click at [609, 326] on video "Video Player" at bounding box center [639, 332] width 649 height 366
click at [960, 99] on mat-icon "close" at bounding box center [954, 105] width 24 height 24
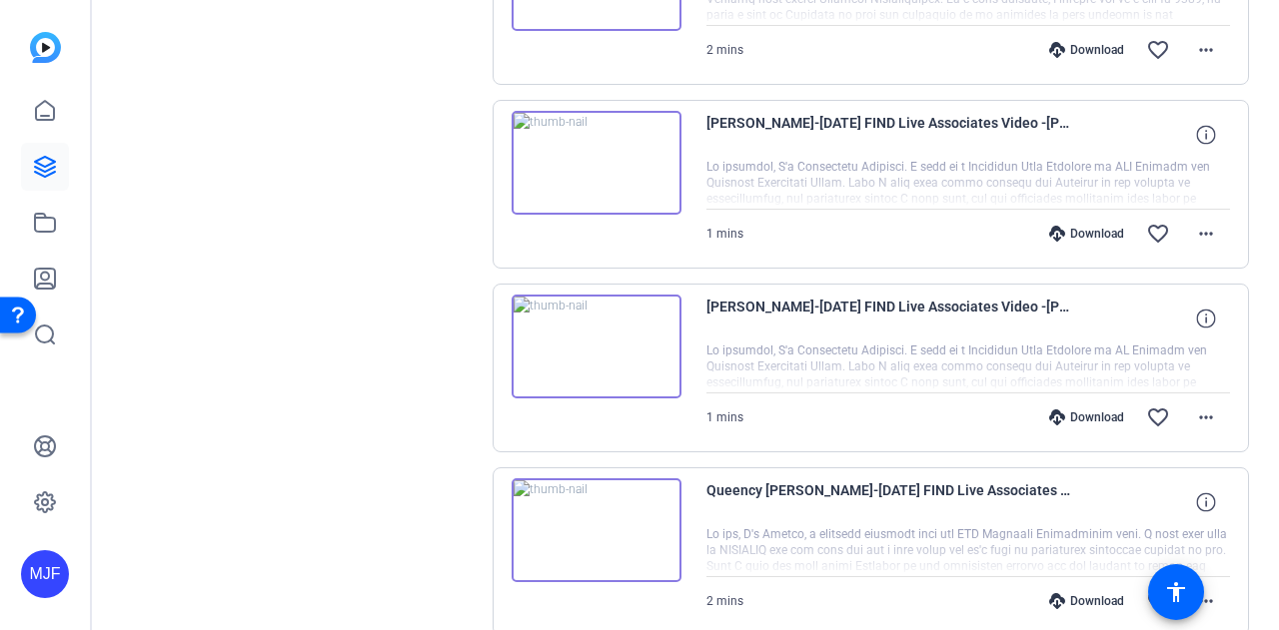
click at [589, 192] on img at bounding box center [597, 163] width 170 height 104
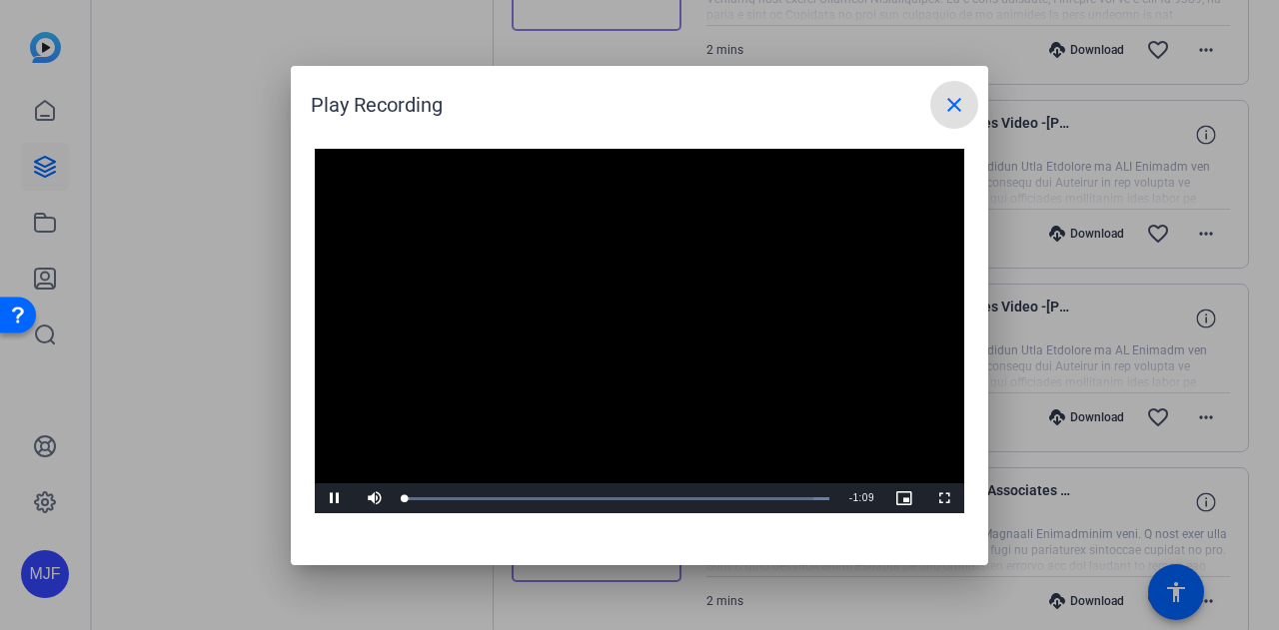
click at [611, 299] on video "Video Player" at bounding box center [639, 332] width 649 height 366
click at [840, 257] on video "Video Player" at bounding box center [639, 332] width 649 height 366
click at [959, 104] on mat-icon "close" at bounding box center [954, 105] width 24 height 24
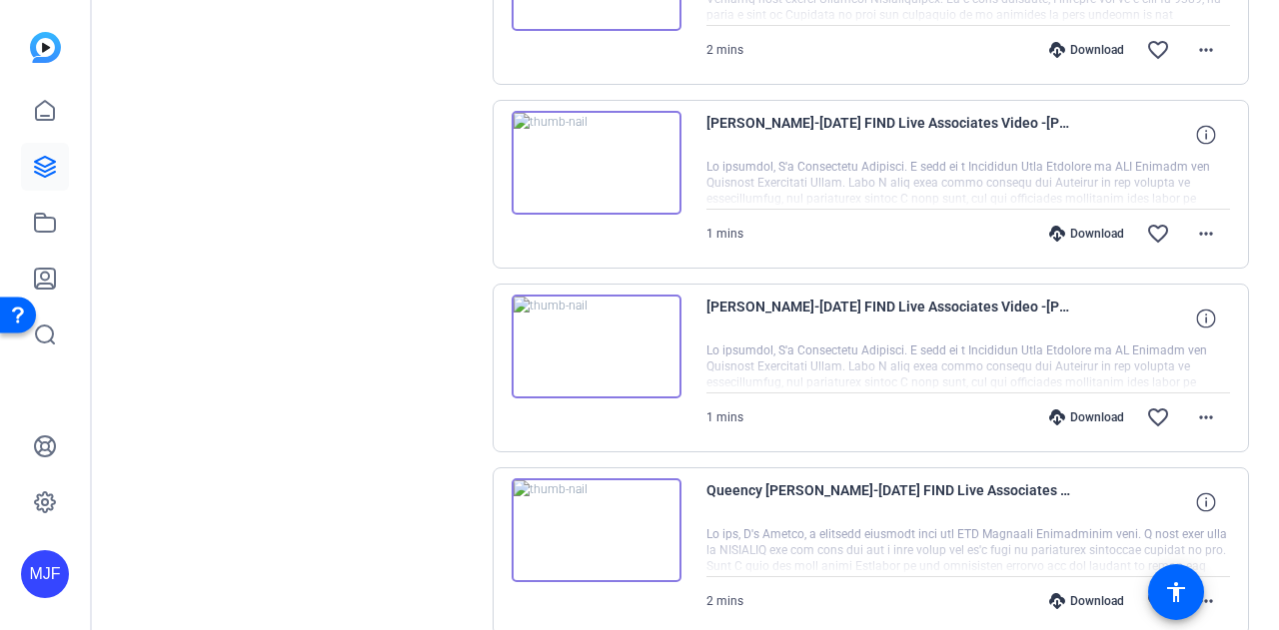
click at [643, 316] on img at bounding box center [597, 347] width 170 height 104
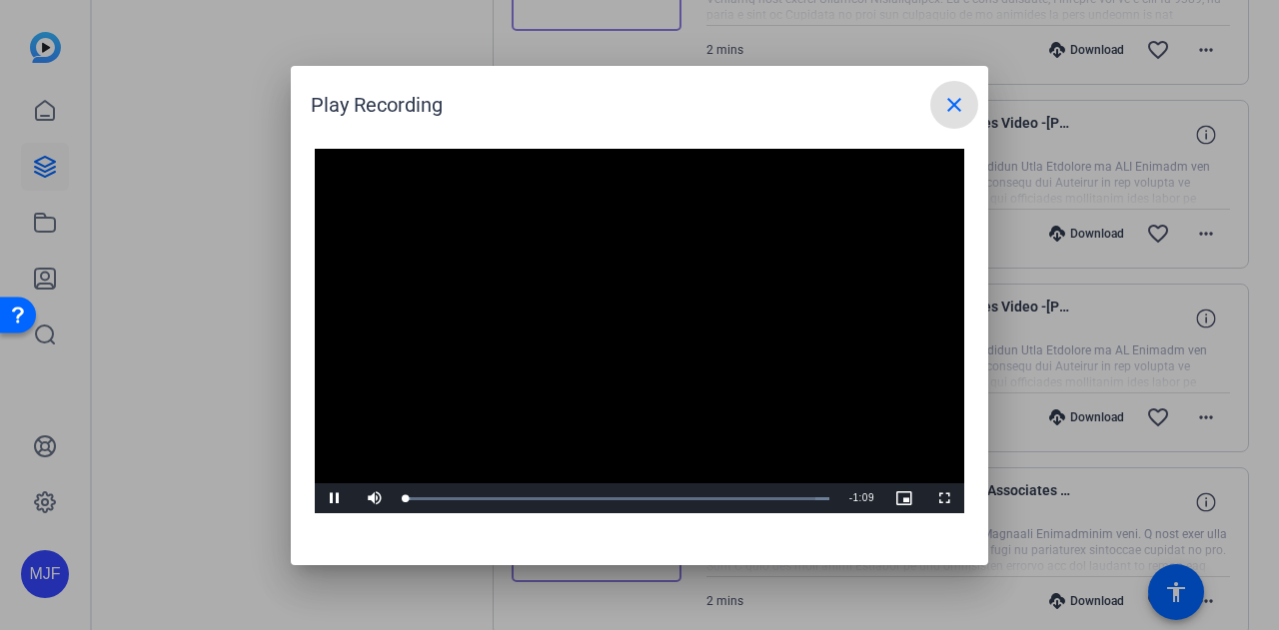
click at [645, 318] on video "Video Player" at bounding box center [639, 332] width 649 height 366
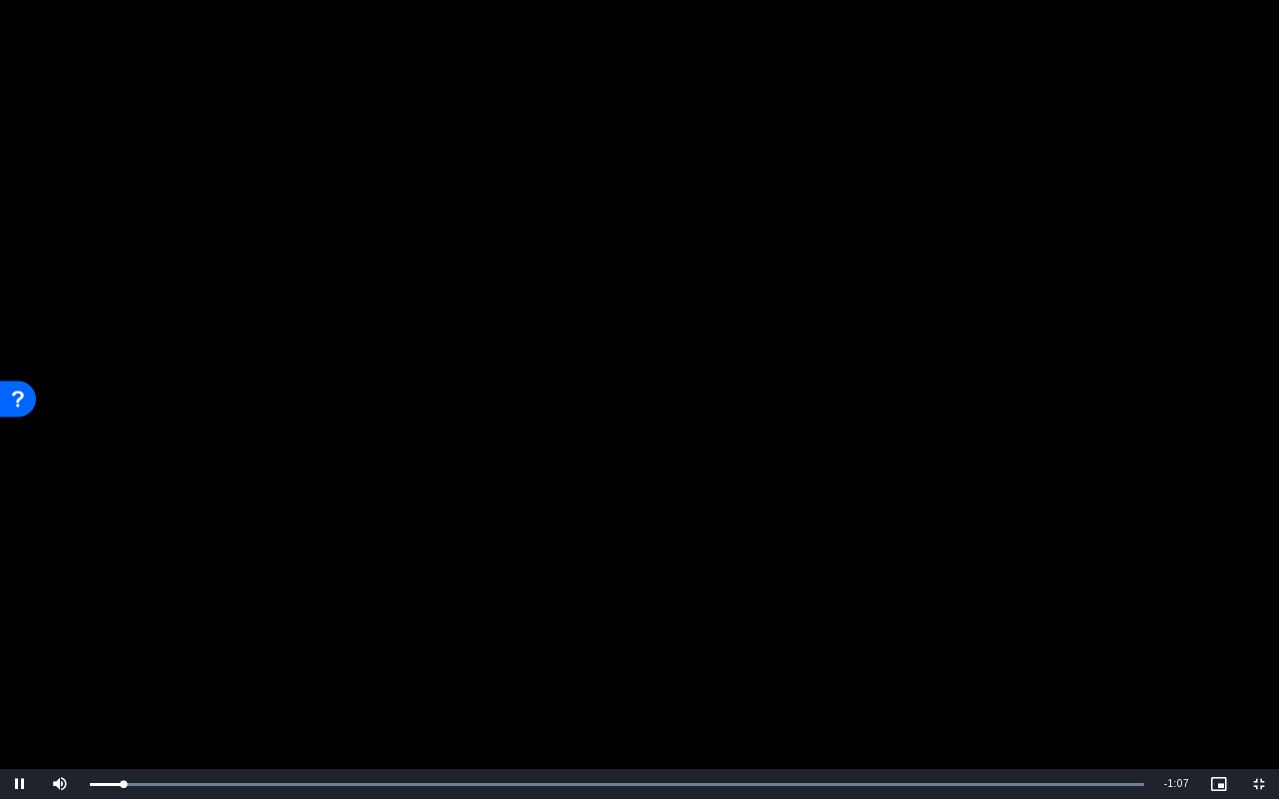
click at [396, 629] on video "Video Player" at bounding box center [639, 399] width 1279 height 799
click at [116, 607] on video "Video Player" at bounding box center [639, 399] width 1279 height 799
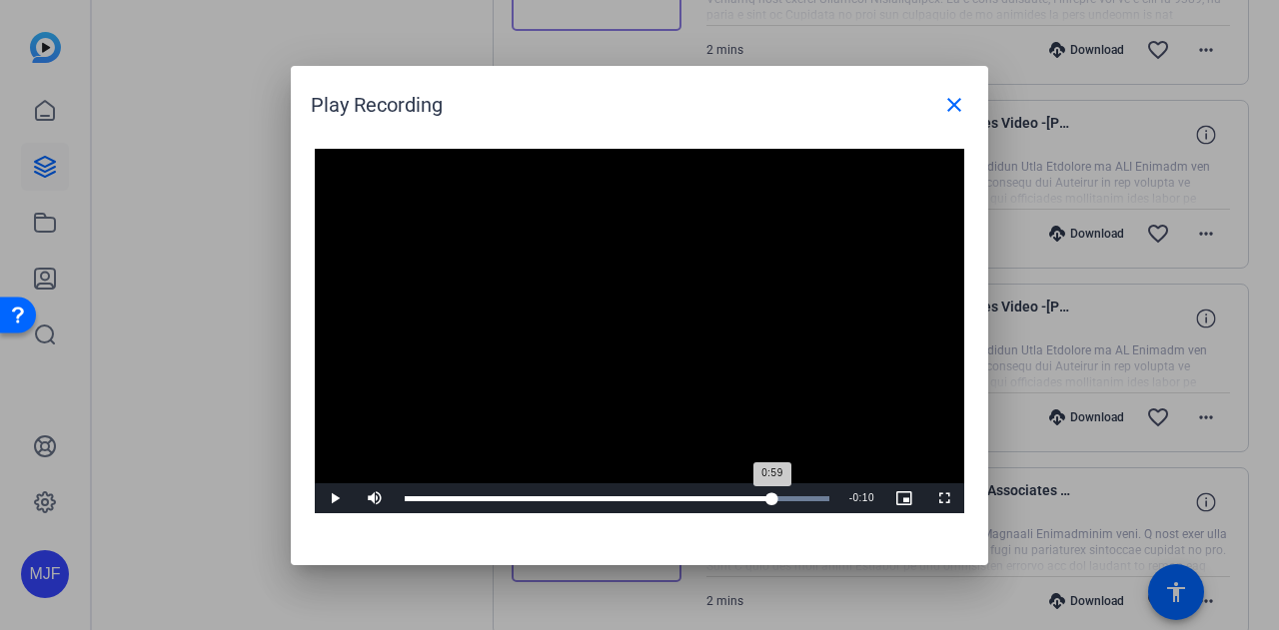
drag, startPoint x: 458, startPoint y: 495, endPoint x: 769, endPoint y: 504, distance: 311.8
click at [769, 502] on div "0:59" at bounding box center [589, 499] width 368 height 5
click at [756, 497] on div "Loaded : 100.00% 0:57 1:04" at bounding box center [617, 499] width 425 height 5
click at [720, 499] on div "Loaded : 100.00% 0:51 0:58" at bounding box center [617, 499] width 425 height 5
click at [677, 497] on div "0:57" at bounding box center [579, 499] width 349 height 5
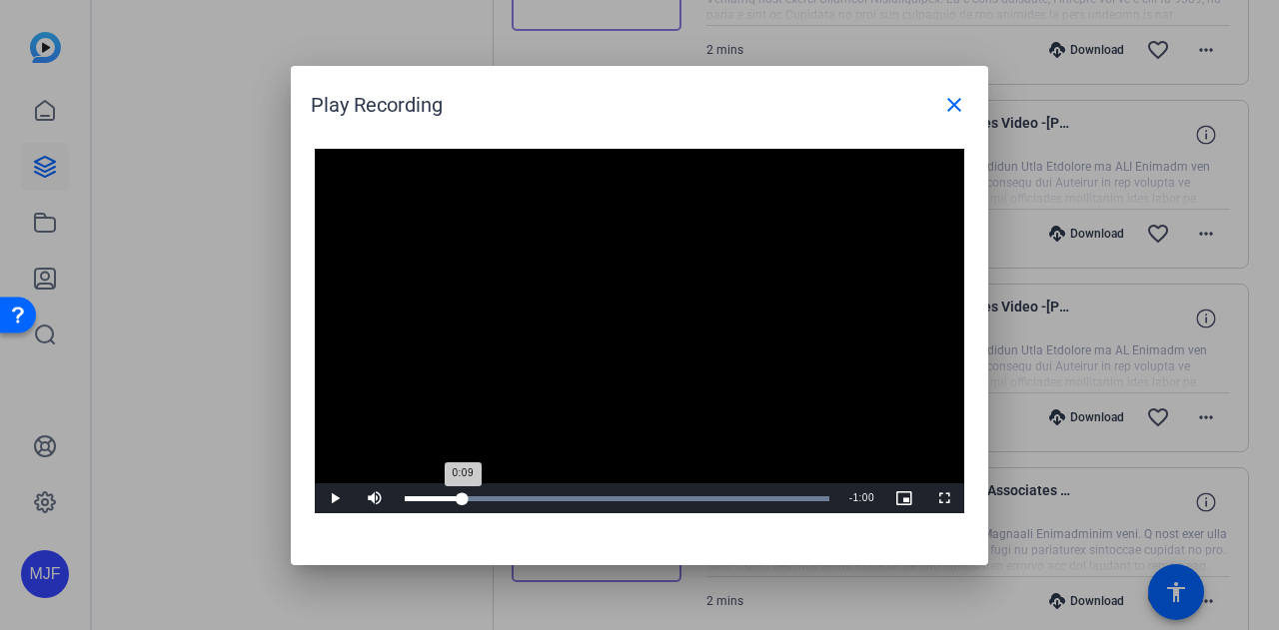
click at [462, 507] on div "Loaded : 100.00% 0:09 0:09" at bounding box center [617, 499] width 445 height 30
click at [332, 499] on span "Video Player" at bounding box center [335, 499] width 40 height 0
click at [450, 501] on div "0:25" at bounding box center [484, 499] width 159 height 5
click at [330, 499] on span "Video Player" at bounding box center [335, 499] width 40 height 0
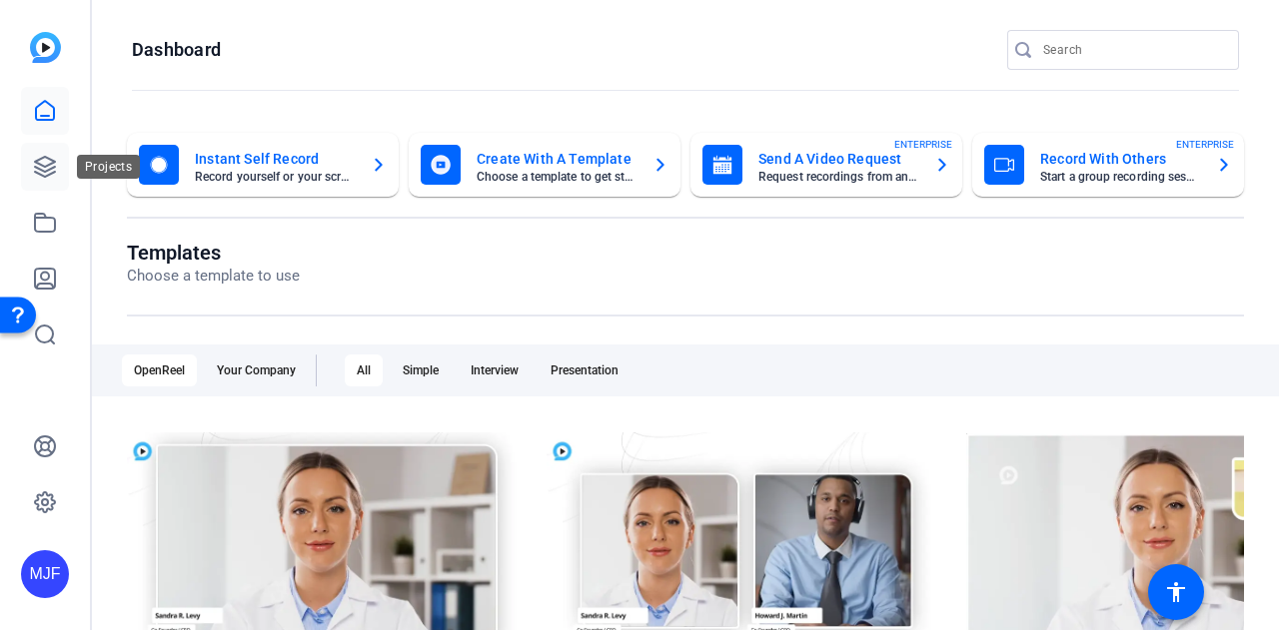
click at [60, 177] on link at bounding box center [45, 167] width 48 height 48
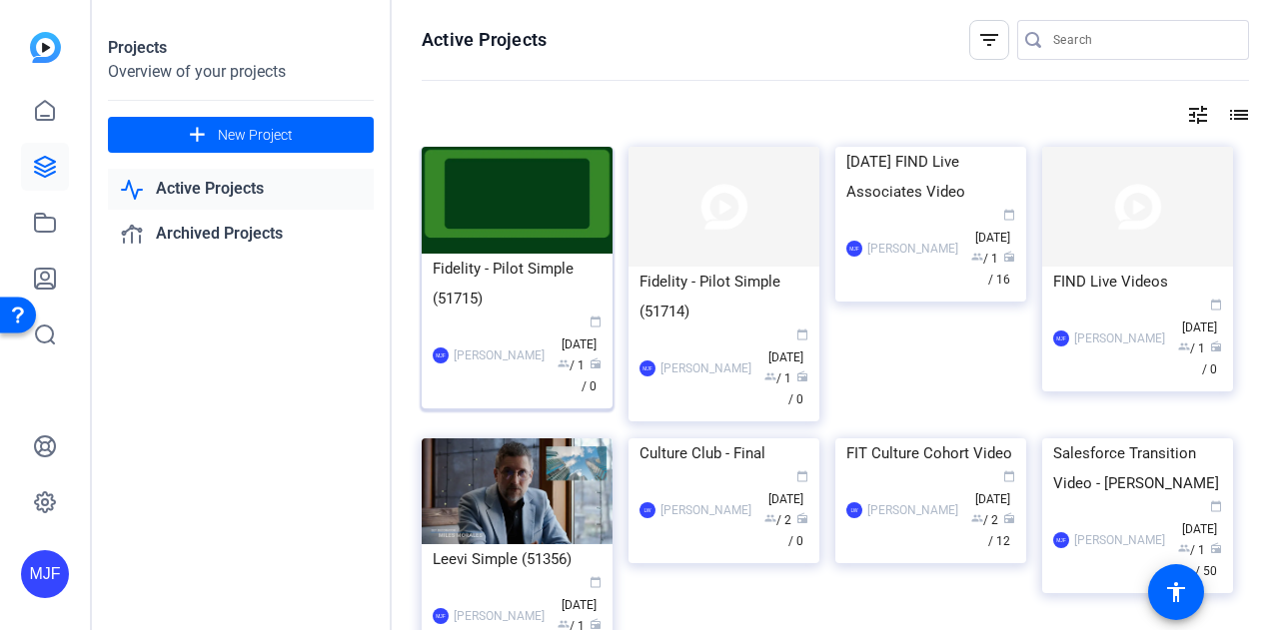
click at [527, 293] on div "Fidelity - Pilot Simple (51715)" at bounding box center [517, 284] width 169 height 60
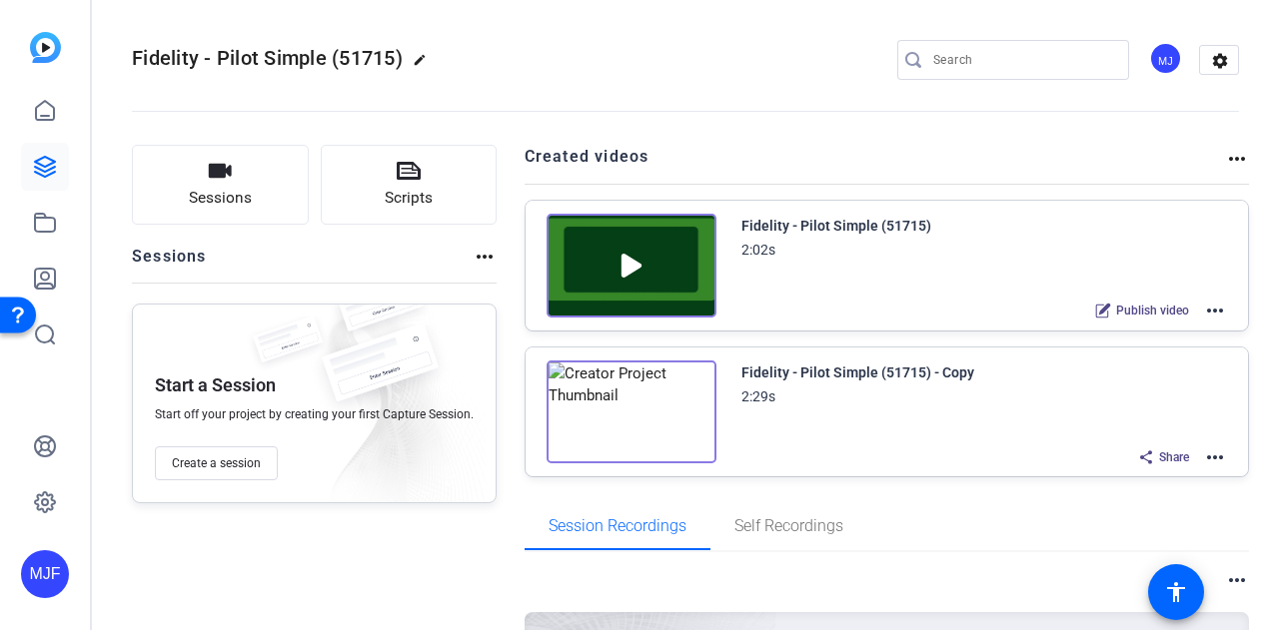
click at [1207, 311] on mat-icon "more_horiz" at bounding box center [1215, 311] width 24 height 24
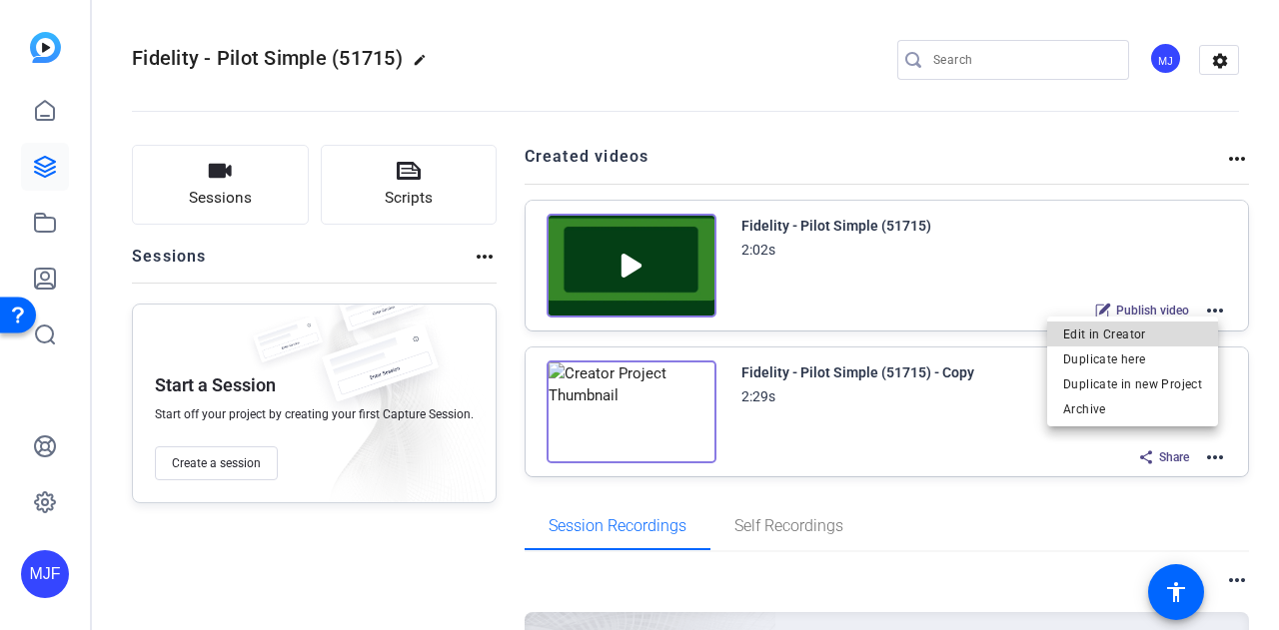
click at [1201, 337] on span "Edit in Creator" at bounding box center [1132, 334] width 139 height 24
